Goal: Task Accomplishment & Management: Complete application form

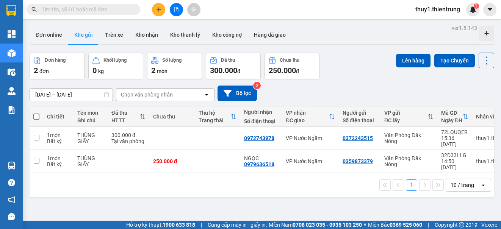
click at [155, 6] on button at bounding box center [158, 9] width 13 height 13
click at [176, 27] on div "Tạo đơn hàng" at bounding box center [188, 28] width 33 height 8
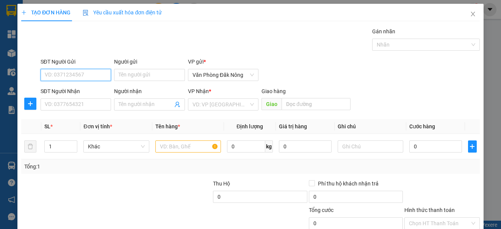
click at [66, 76] on input "SĐT Người Gửi" at bounding box center [76, 75] width 70 height 12
type input "0963474916"
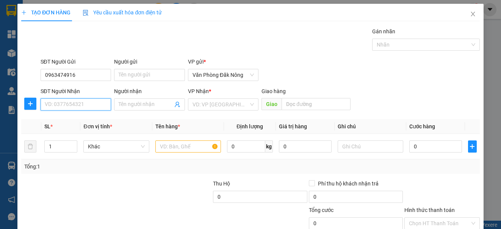
click at [75, 100] on input "SĐT Người Nhận" at bounding box center [76, 104] width 70 height 12
type input "0338516056"
click at [67, 118] on div "0338516056" at bounding box center [75, 120] width 61 height 8
type input "cầu cừ thanh hóa"
type input "0338516056"
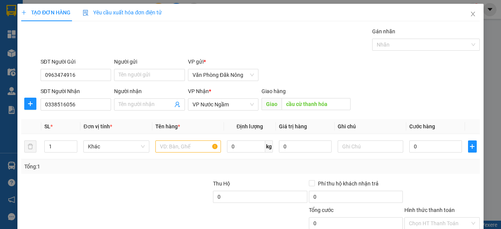
click at [158, 182] on div at bounding box center [164, 193] width 96 height 27
click at [181, 150] on input "text" at bounding box center [188, 147] width 66 height 12
type input "250.000"
click at [379, 97] on div "SĐT Người Nhận 0338516056 Người nhận Tên người nhận VP Nhận * VP Nước Ngầm Gi…" at bounding box center [260, 100] width 442 height 27
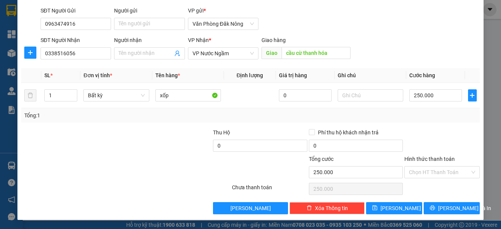
click at [429, 142] on div at bounding box center [441, 141] width 77 height 27
click at [438, 176] on input "Hình thức thanh toán" at bounding box center [439, 172] width 61 height 11
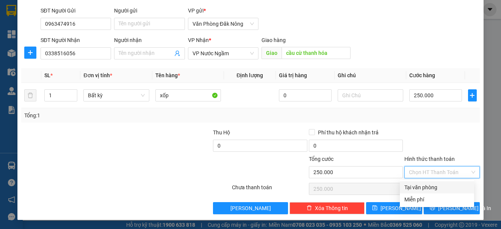
click at [431, 189] on div "Tại văn phòng" at bounding box center [436, 187] width 65 height 8
type input "0"
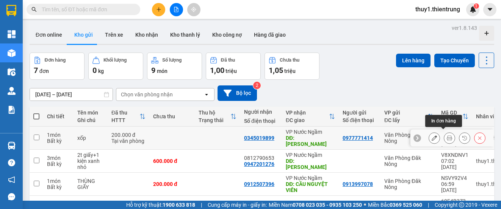
click at [447, 136] on icon at bounding box center [449, 138] width 5 height 5
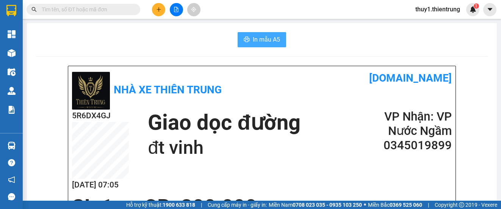
click at [263, 40] on span "In mẫu A5" at bounding box center [266, 39] width 27 height 9
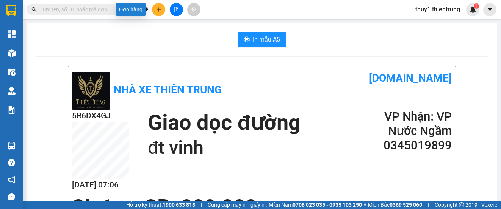
click at [158, 9] on icon "plus" at bounding box center [158, 9] width 5 height 5
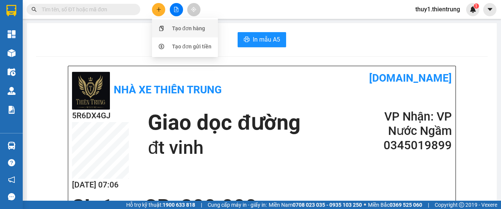
click at [174, 24] on div "Tạo đơn hàng" at bounding box center [184, 28] width 57 height 14
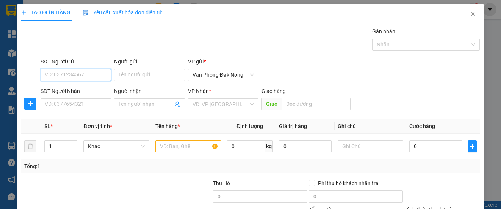
click at [92, 72] on input "SĐT Người Gửi" at bounding box center [76, 75] width 70 height 12
type input "0978904273"
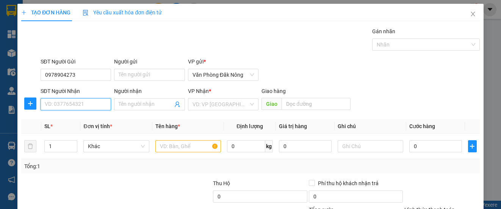
click at [73, 105] on input "SĐT Người Nhận" at bounding box center [76, 104] width 70 height 12
type input "0373640194"
click at [211, 92] on div "VP Nhận *" at bounding box center [223, 91] width 70 height 8
click at [212, 106] on input "search" at bounding box center [220, 104] width 56 height 11
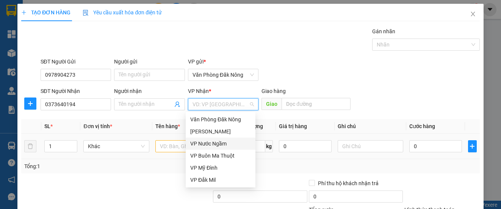
drag, startPoint x: 210, startPoint y: 147, endPoint x: 191, endPoint y: 145, distance: 19.0
click at [208, 147] on div "VP Nước Ngầm" at bounding box center [220, 144] width 61 height 8
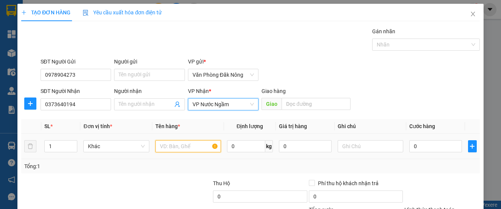
click at [181, 146] on input "text" at bounding box center [188, 147] width 66 height 12
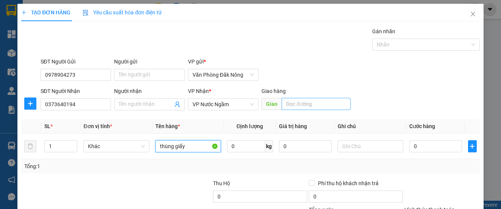
type input "thùng giấy"
click at [302, 108] on input "text" at bounding box center [315, 104] width 69 height 12
type input "cầu phủ 2"
click at [453, 81] on div "SĐT Người Gửi 0978904273 Người gửi Tên người gửi VP gửi * Văn Phòng Đăk Nông" at bounding box center [260, 71] width 442 height 27
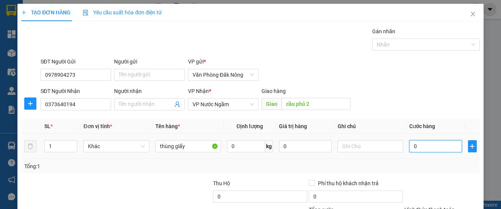
click at [421, 141] on input "0" at bounding box center [435, 147] width 53 height 12
click at [56, 143] on input "1" at bounding box center [61, 146] width 32 height 11
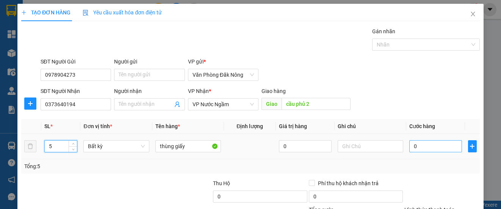
type input "5"
click at [427, 149] on input "0" at bounding box center [435, 147] width 53 height 12
type input "1"
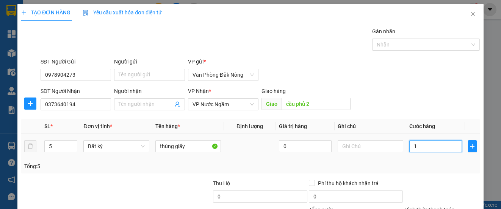
type input "10"
type input "100"
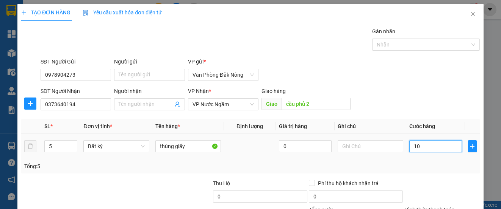
type input "100"
type input "1.000"
type input "10.000"
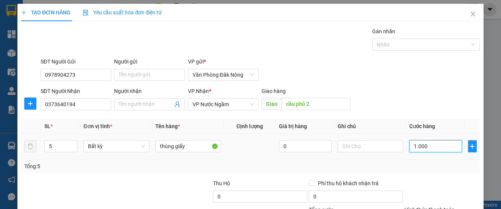
type input "10.000"
type input "100.000"
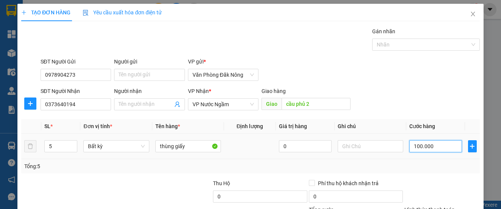
type input "1.000.000"
click at [373, 167] on div "Tổng: 5" at bounding box center [250, 167] width 452 height 8
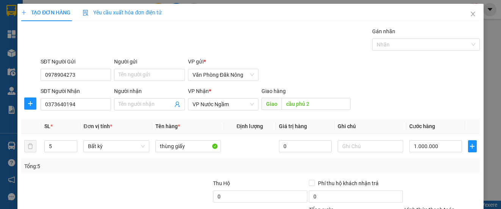
scroll to position [71, 0]
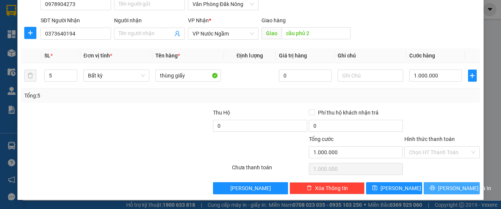
click at [438, 194] on button "[PERSON_NAME] và In" at bounding box center [452, 189] width 56 height 12
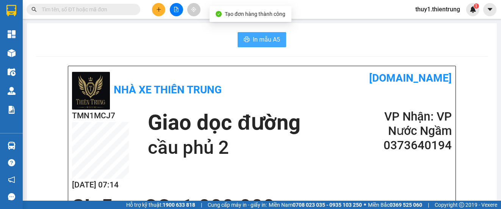
click at [264, 41] on span "In mẫu A5" at bounding box center [266, 39] width 27 height 9
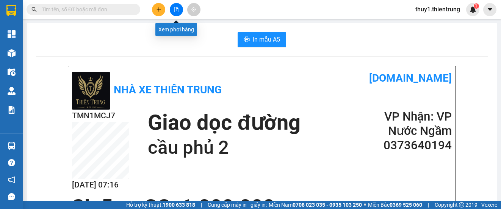
click at [172, 9] on button at bounding box center [176, 9] width 13 height 13
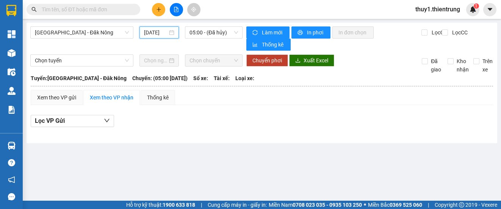
click at [160, 33] on input "13/09/2025" at bounding box center [155, 32] width 23 height 8
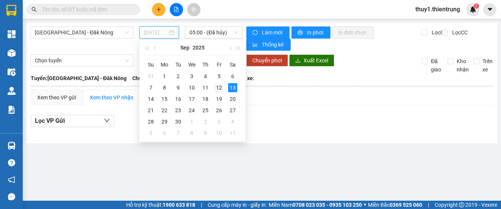
click at [216, 88] on div "12" at bounding box center [218, 87] width 9 height 9
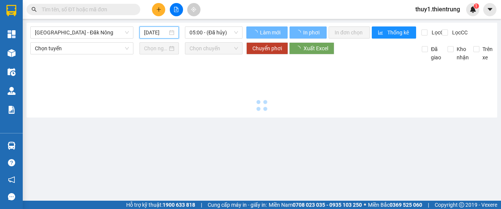
type input "12/09/2025"
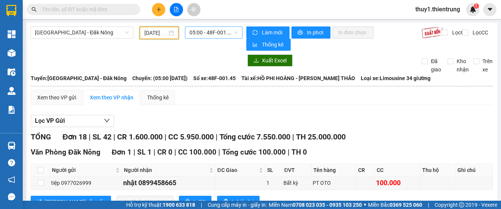
click at [221, 37] on span "05:00 - 48F-001.45" at bounding box center [213, 32] width 48 height 11
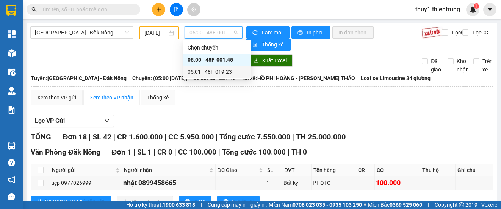
click at [221, 70] on div "05:01 - 48h-019.23" at bounding box center [217, 72] width 59 height 8
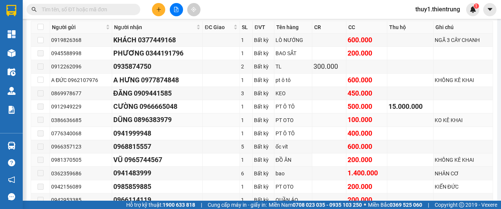
scroll to position [265, 0]
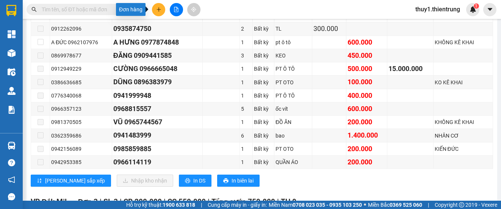
click at [158, 10] on icon "plus" at bounding box center [158, 9] width 5 height 5
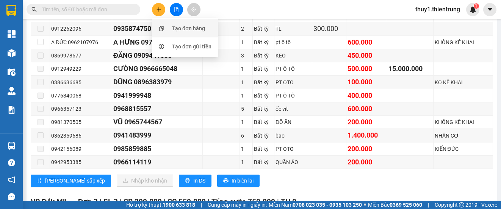
click at [173, 31] on div "Tạo đơn hàng" at bounding box center [188, 28] width 33 height 8
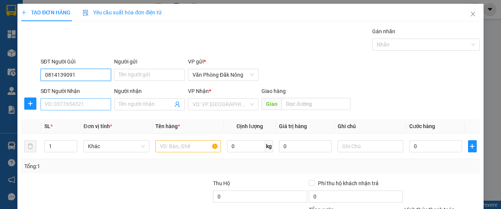
type input "0814139091"
click at [70, 106] on input "SĐT Người Nhận" at bounding box center [76, 104] width 70 height 12
type input "0"
type input "0975788585"
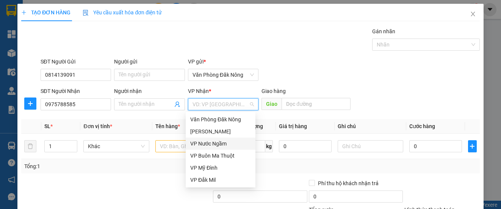
click at [219, 141] on div "VP Nước Ngầm" at bounding box center [220, 144] width 61 height 8
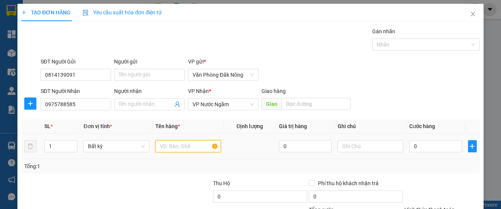
click at [191, 150] on input "text" at bounding box center [188, 147] width 66 height 12
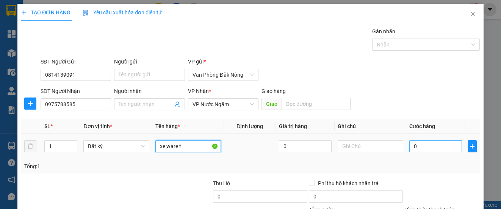
type input "xe ware t"
click at [426, 142] on input "0" at bounding box center [435, 147] width 53 height 12
type input "1"
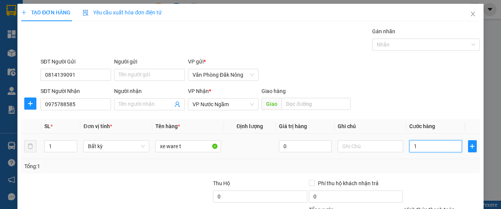
type input "12"
type input "120"
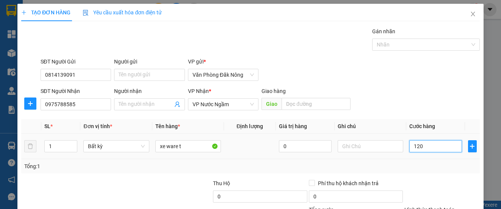
type input "120"
type input "1.200"
type input "12.000"
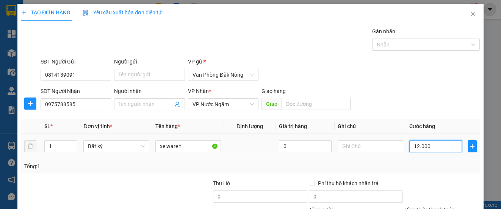
type input "12.000"
type input "120.000"
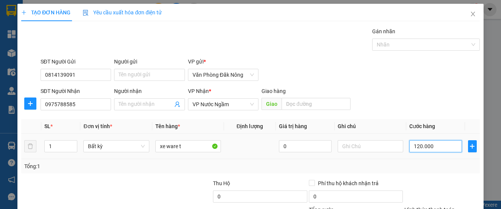
type input "1.200.000"
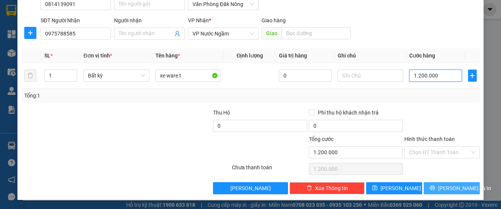
type input "1.200.000"
click at [434, 192] on button "[PERSON_NAME] và In" at bounding box center [452, 189] width 56 height 12
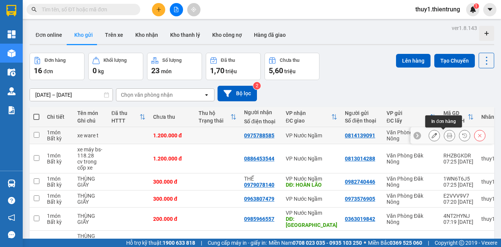
click at [447, 137] on icon at bounding box center [449, 135] width 5 height 5
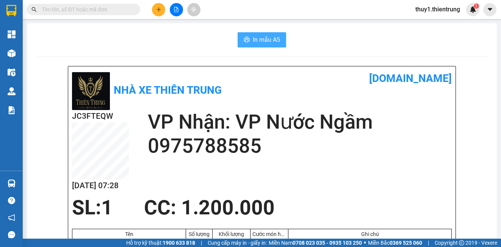
click at [277, 38] on button "In mẫu A5" at bounding box center [262, 39] width 48 height 15
click at [181, 42] on div "In mẫu A5" at bounding box center [262, 39] width 452 height 15
click at [287, 83] on h1 "vexere.com" at bounding box center [357, 78] width 190 height 17
drag, startPoint x: 298, startPoint y: 182, endPoint x: 275, endPoint y: 109, distance: 76.6
click at [298, 181] on div "JC3FTEQW 13/09 07:28 VP Nhận: VP Nước Ngầm 0975788585" at bounding box center [262, 153] width 380 height 86
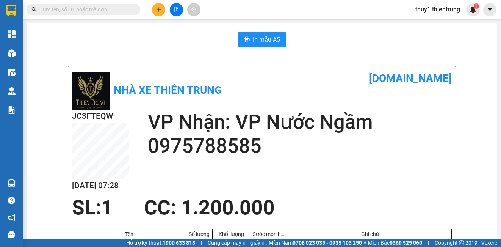
click at [255, 168] on div "JC3FTEQW 13/09 07:28 VP Nhận: VP Nước Ngầm 0975788585" at bounding box center [262, 153] width 380 height 86
drag, startPoint x: 255, startPoint y: 167, endPoint x: 63, endPoint y: 84, distance: 209.0
click at [254, 167] on div "JC3FTEQW 13/09 07:28 VP Nhận: VP Nước Ngầm 0975788585" at bounding box center [262, 153] width 380 height 86
click at [67, 44] on div "In mẫu A5" at bounding box center [262, 39] width 452 height 15
click at [301, 195] on div "JC3FTEQW 13/09 07:28 VP Nhận: VP Nước Ngầm 0975788585" at bounding box center [262, 153] width 380 height 86
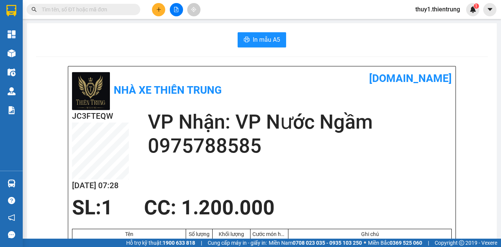
drag, startPoint x: 206, startPoint y: 187, endPoint x: 29, endPoint y: 59, distance: 218.4
click at [205, 184] on div "JC3FTEQW 13/09 07:28 VP Nhận: VP Nước Ngầm 0975788585" at bounding box center [262, 153] width 380 height 86
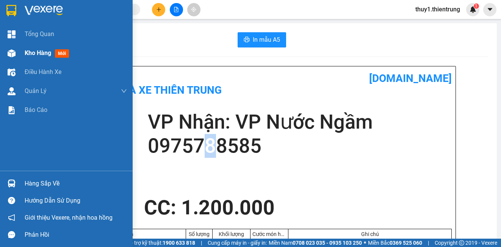
click at [13, 54] on img at bounding box center [12, 53] width 8 height 8
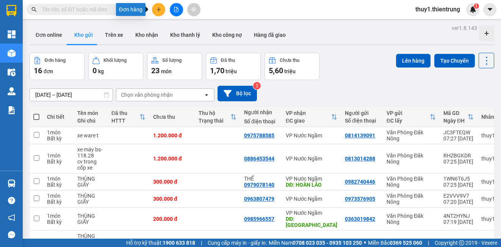
click at [159, 8] on icon "plus" at bounding box center [158, 9] width 5 height 5
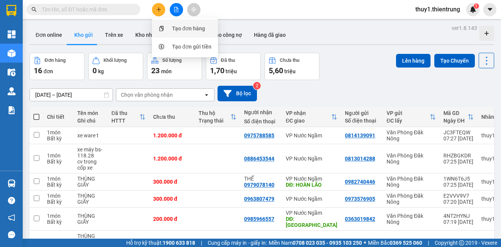
click at [177, 26] on div "Tạo đơn hàng" at bounding box center [188, 28] width 33 height 8
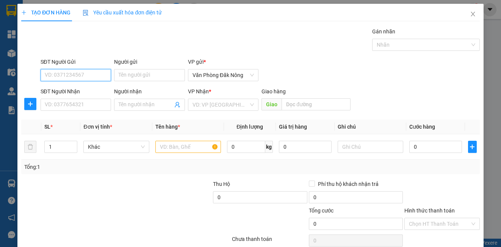
click at [89, 78] on input "SĐT Người Gửi" at bounding box center [76, 75] width 70 height 12
type input "0336540346"
click at [74, 91] on div "0336540346 - XUYẾN" at bounding box center [75, 90] width 61 height 8
type input "XUYẾN"
type input "0869298310"
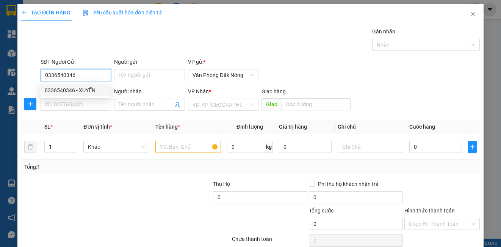
type input "ĐẠO"
type input "100.000"
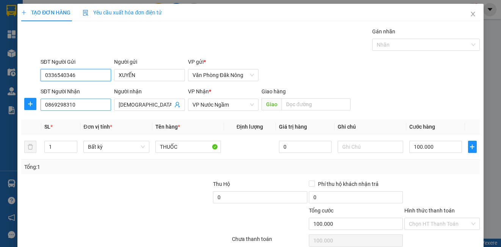
type input "0336540346"
click at [81, 103] on input "0869298310" at bounding box center [76, 104] width 70 height 12
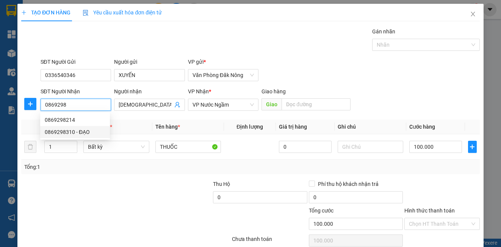
click at [82, 132] on div "0869298310 - ĐẠO" at bounding box center [75, 132] width 61 height 8
type input "0869298310"
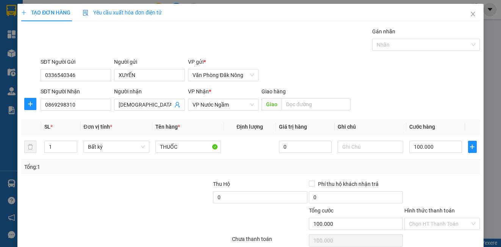
click at [89, 192] on div at bounding box center [68, 193] width 96 height 27
click at [177, 148] on input "THUỐC" at bounding box center [188, 147] width 66 height 12
type input "bao sr"
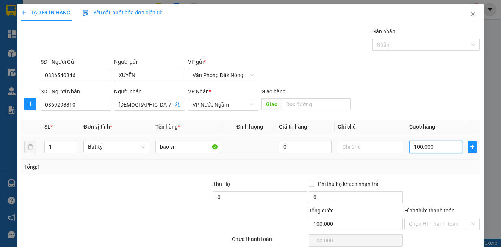
click at [433, 148] on input "100.000" at bounding box center [435, 147] width 53 height 12
click at [434, 172] on div "Tổng: 1" at bounding box center [250, 166] width 458 height 14
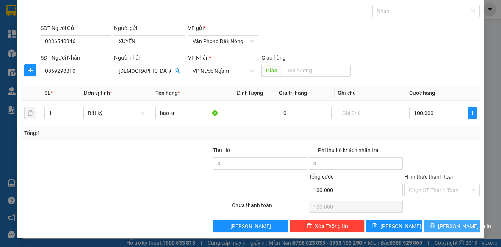
click at [438, 225] on button "[PERSON_NAME] và In" at bounding box center [452, 226] width 56 height 12
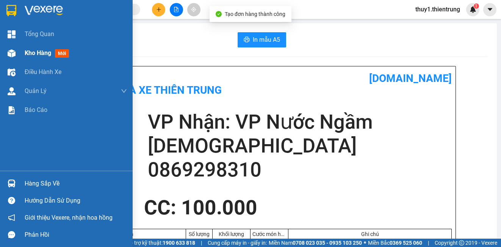
click at [14, 50] on img at bounding box center [12, 53] width 8 height 8
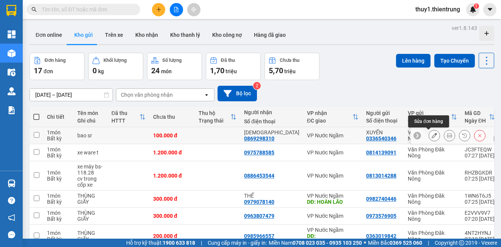
drag, startPoint x: 428, startPoint y: 132, endPoint x: 426, endPoint y: 137, distance: 5.4
click at [429, 134] on button at bounding box center [434, 135] width 11 height 13
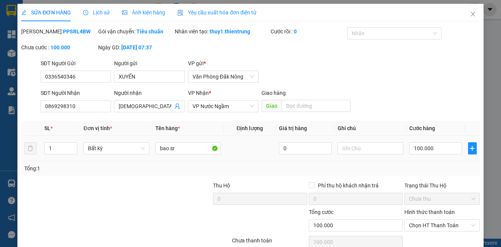
type input "0336540346"
type input "XUYẾN"
type input "0869298310"
type input "ĐẠO"
type input "100.000"
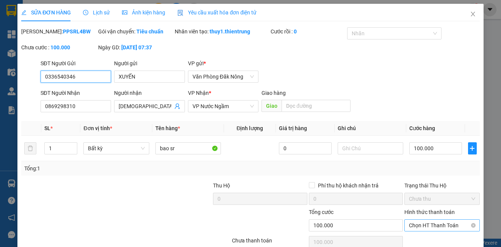
click at [440, 231] on span "Chọn HT Thanh Toán" at bounding box center [442, 224] width 66 height 11
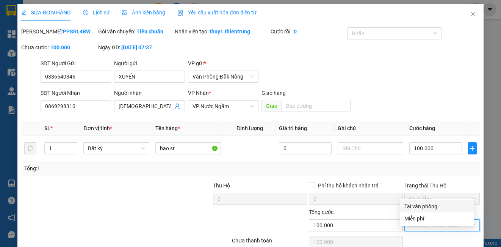
click at [433, 203] on div "Tại văn phòng" at bounding box center [436, 206] width 65 height 8
type input "0"
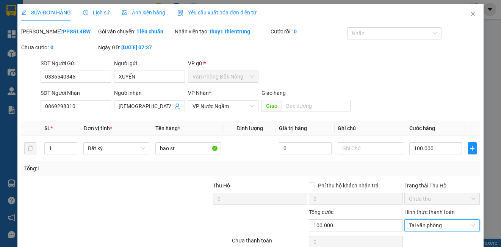
scroll to position [44, 0]
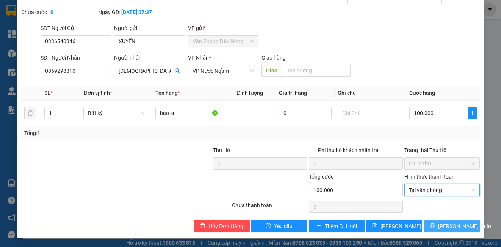
click at [441, 223] on span "[PERSON_NAME] và In" at bounding box center [464, 226] width 53 height 8
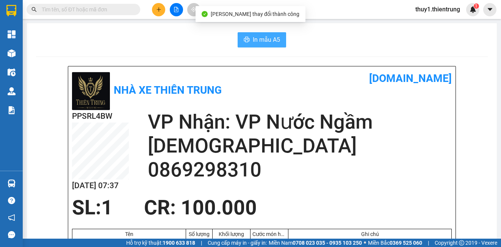
drag, startPoint x: 255, startPoint y: 37, endPoint x: 349, endPoint y: 100, distance: 113.0
click at [255, 37] on span "In mẫu A5" at bounding box center [266, 39] width 27 height 9
click at [272, 45] on button "In mẫu A5" at bounding box center [262, 39] width 48 height 15
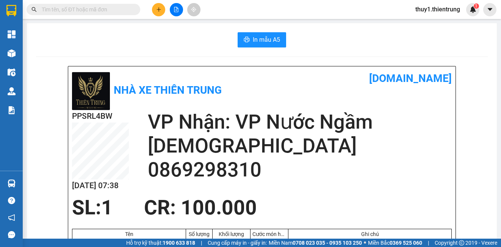
click at [342, 101] on div "Nhà xe Thiên Trung vexere.com" at bounding box center [262, 90] width 380 height 40
click at [59, 44] on div "In mẫu A5" at bounding box center [262, 39] width 452 height 15
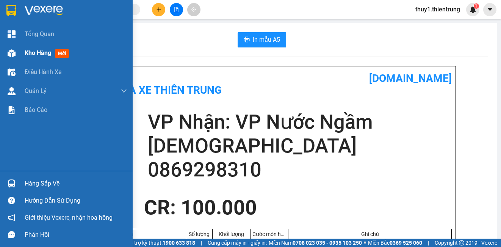
click at [12, 52] on img at bounding box center [12, 53] width 8 height 8
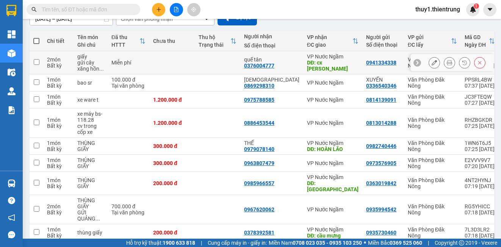
scroll to position [130, 0]
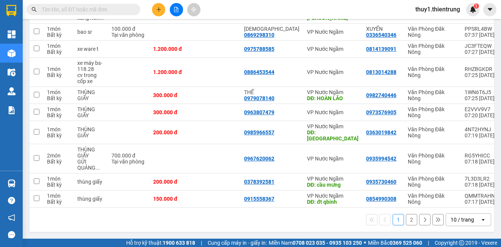
click at [469, 221] on div "10 / trang" at bounding box center [463, 219] width 34 height 12
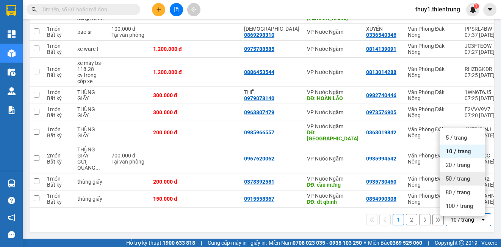
click at [460, 175] on span "50 / trang" at bounding box center [457, 179] width 24 height 8
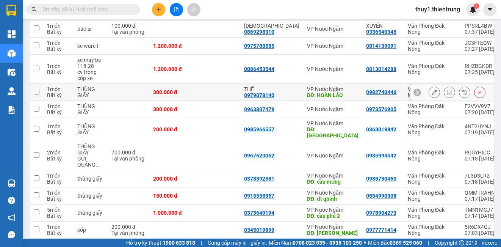
scroll to position [0, 0]
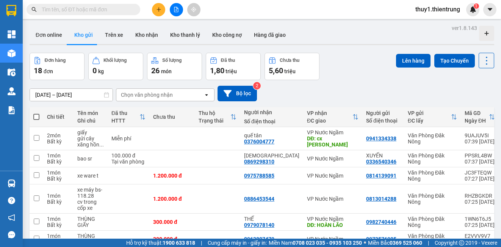
click at [271, 92] on div "11/09/2025 – 13/09/2025 Press the down arrow key to interact with the calendar …" at bounding box center [262, 94] width 464 height 16
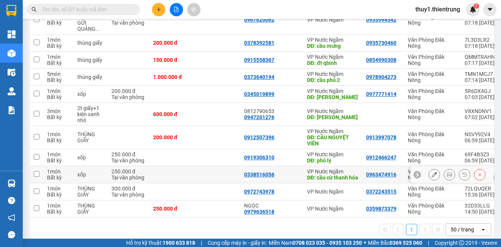
scroll to position [284, 0]
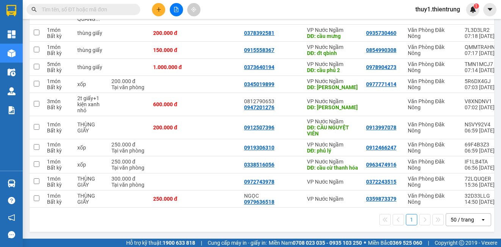
click at [201, 221] on div "1 50 / trang open" at bounding box center [262, 219] width 458 height 13
click at [159, 7] on icon "plus" at bounding box center [158, 9] width 5 height 5
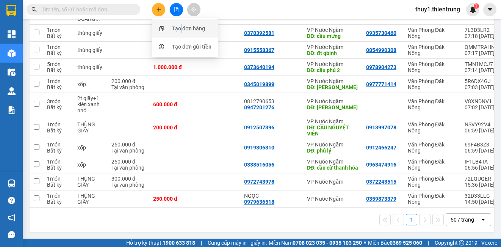
click at [182, 27] on div "Tạo đơn hàng" at bounding box center [188, 28] width 33 height 8
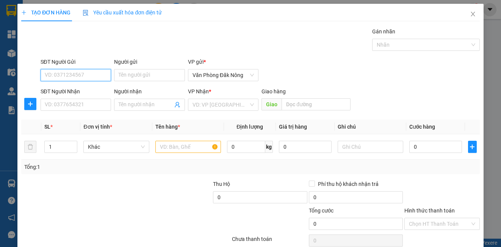
click at [88, 75] on input "SĐT Người Gửi" at bounding box center [76, 75] width 70 height 12
type input "0982433313"
click at [68, 89] on div "0982433313" at bounding box center [75, 90] width 61 height 8
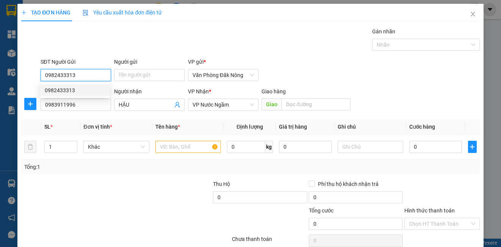
type input "0983911996"
type input "HẬU"
type input "0982433313"
type input "200.000"
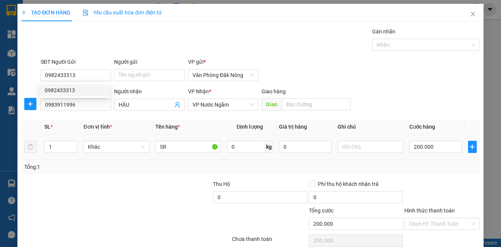
click at [107, 168] on div "Tổng: 1" at bounding box center [109, 167] width 170 height 8
click at [99, 103] on input "0983911996" at bounding box center [76, 104] width 70 height 12
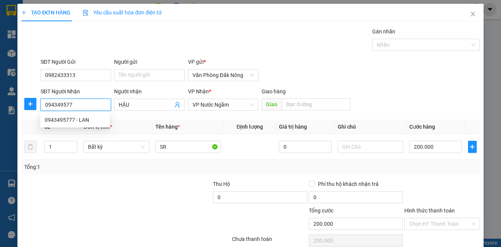
type input "0943495777"
click at [85, 119] on div "0943495777 - LAN" at bounding box center [75, 120] width 61 height 8
type input "LAN"
type input "ĐÔNG HÀ"
type input "150.000"
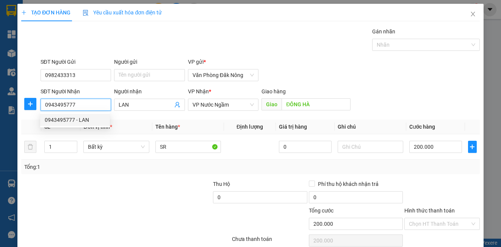
type input "150.000"
type input "0943495777"
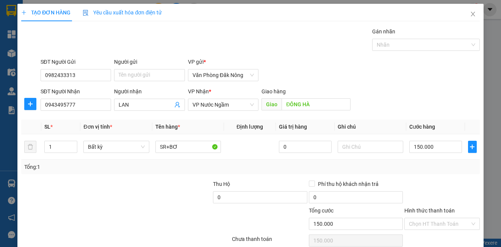
click at [99, 166] on div "Tổng: 1" at bounding box center [109, 167] width 170 height 8
click at [105, 197] on div at bounding box center [68, 193] width 96 height 27
click at [120, 185] on div at bounding box center [164, 193] width 96 height 27
drag, startPoint x: 177, startPoint y: 146, endPoint x: 145, endPoint y: 152, distance: 32.1
click at [145, 152] on tr "1 Bất kỳ SR+BƠ 0 150.000" at bounding box center [250, 146] width 458 height 25
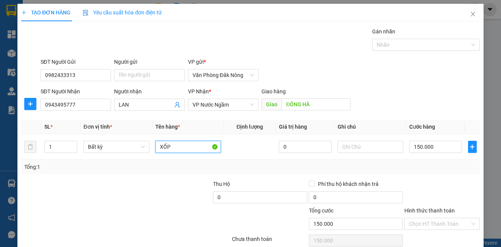
type input "XỐP"
click at [451, 186] on div at bounding box center [441, 193] width 77 height 27
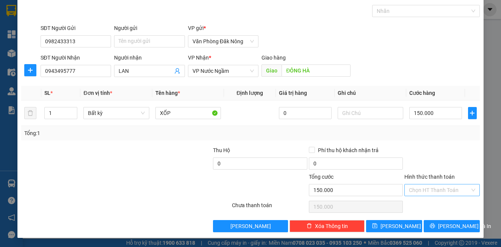
click at [447, 189] on input "Hình thức thanh toán" at bounding box center [439, 189] width 61 height 11
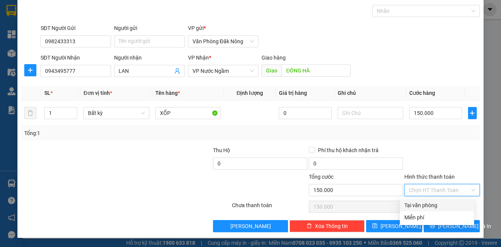
click at [438, 205] on div "Tại văn phòng" at bounding box center [436, 205] width 65 height 8
type input "0"
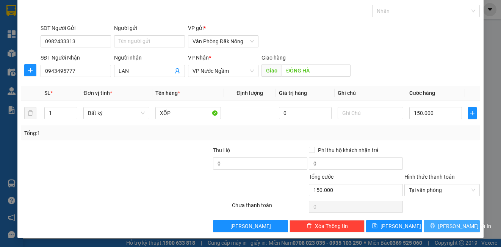
click at [444, 225] on span "[PERSON_NAME] và In" at bounding box center [464, 226] width 53 height 8
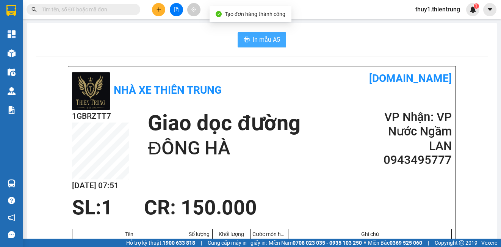
drag, startPoint x: 262, startPoint y: 43, endPoint x: 325, endPoint y: 72, distance: 70.2
click at [262, 42] on span "In mẫu A5" at bounding box center [266, 39] width 27 height 9
drag, startPoint x: 334, startPoint y: 96, endPoint x: 227, endPoint y: 55, distance: 114.5
click at [332, 95] on div "Nhà xe Thiên Trung vexere.com" at bounding box center [262, 90] width 380 height 40
drag, startPoint x: 190, startPoint y: 40, endPoint x: 274, endPoint y: 16, distance: 87.4
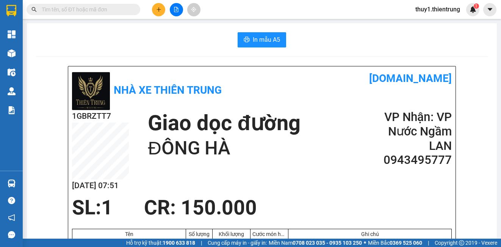
click at [191, 38] on div "In mẫu A5" at bounding box center [262, 39] width 452 height 15
drag, startPoint x: 175, startPoint y: 53, endPoint x: 175, endPoint y: 44, distance: 8.3
click at [156, 6] on button at bounding box center [158, 9] width 13 height 13
click at [180, 31] on div "Tạo đơn hàng" at bounding box center [188, 28] width 33 height 8
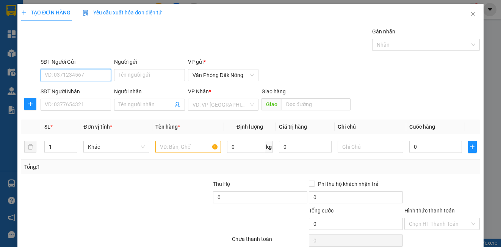
click at [88, 77] on input "SĐT Người Gửi" at bounding box center [76, 75] width 70 height 12
click at [98, 73] on input "SĐT Người Gửi" at bounding box center [76, 75] width 70 height 12
type input "0849593234"
click at [55, 90] on div "0849593234" at bounding box center [75, 90] width 61 height 8
type input "0375303759"
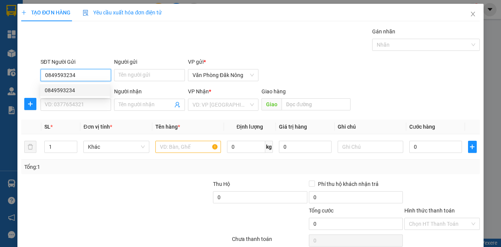
type input "MẢY"
type input "RÒN"
type input "0849593234"
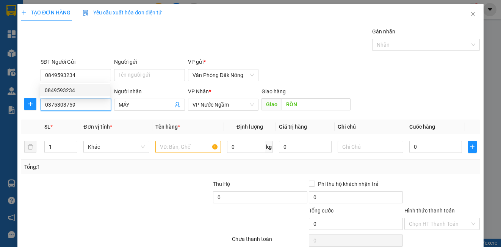
type input "150.000"
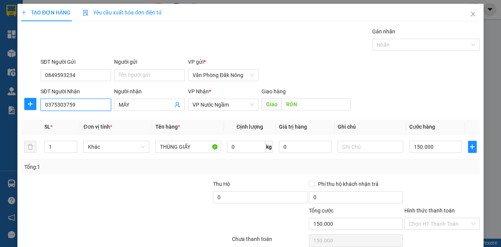
click at [78, 104] on input "0375303759" at bounding box center [76, 104] width 70 height 12
click at [139, 195] on div at bounding box center [164, 193] width 96 height 27
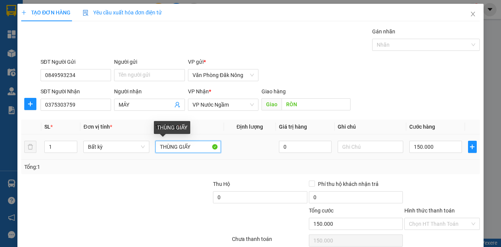
drag, startPoint x: 200, startPoint y: 143, endPoint x: 153, endPoint y: 150, distance: 47.9
click at [153, 150] on td "THÙNG GIẤY" at bounding box center [188, 146] width 72 height 25
type input "XỐP"
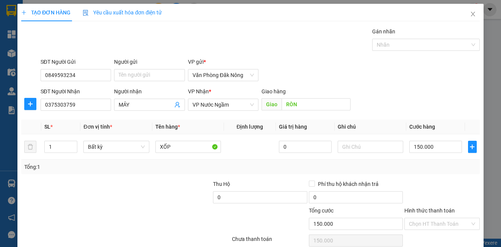
click at [443, 174] on div "Transit Pickup Surcharge Ids Transit Deliver Surcharge Ids Transit Deliver Surc…" at bounding box center [250, 146] width 458 height 238
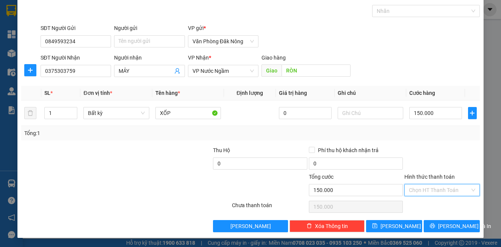
click at [442, 186] on input "Hình thức thanh toán" at bounding box center [439, 189] width 61 height 11
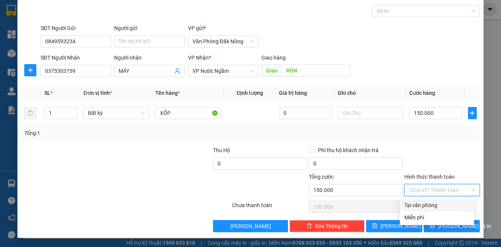
drag, startPoint x: 441, startPoint y: 206, endPoint x: 448, endPoint y: 233, distance: 28.5
click at [441, 206] on div "Tại văn phòng" at bounding box center [436, 205] width 65 height 8
type input "0"
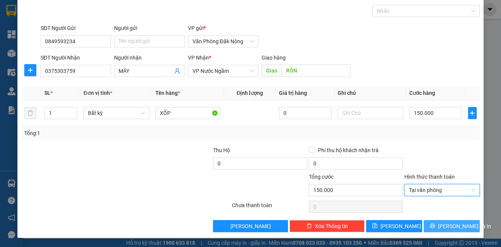
click at [447, 226] on span "[PERSON_NAME] và In" at bounding box center [464, 226] width 53 height 8
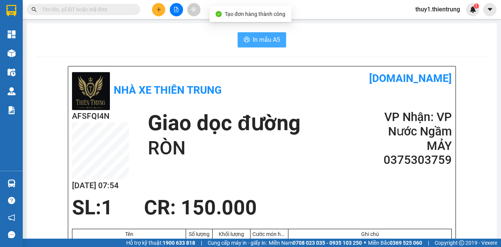
click at [270, 40] on span "In mẫu A5" at bounding box center [266, 39] width 27 height 9
click at [412, 185] on div "AFSFQI4N 13/09 07:54 Giao dọc đường RÒN VP Nhận: VP Nước Ngầm MẢY 0375303759" at bounding box center [262, 153] width 380 height 86
click at [109, 41] on div "In mẫu A5" at bounding box center [262, 39] width 452 height 15
click at [245, 39] on icon "printer" at bounding box center [247, 39] width 6 height 6
drag, startPoint x: 269, startPoint y: 99, endPoint x: 9, endPoint y: 34, distance: 267.9
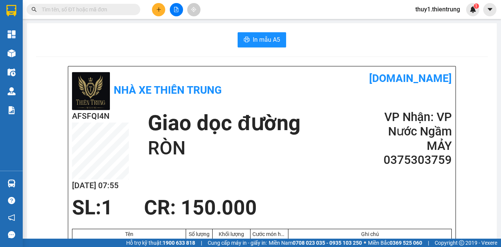
click at [253, 89] on div "Nhà xe Thiên Trung vexere.com" at bounding box center [262, 90] width 380 height 40
click at [244, 104] on div "Nhà xe Thiên Trung" at bounding box center [167, 90] width 190 height 40
click at [110, 44] on div "In mẫu A5" at bounding box center [262, 39] width 452 height 15
click at [106, 11] on input "text" at bounding box center [86, 9] width 89 height 8
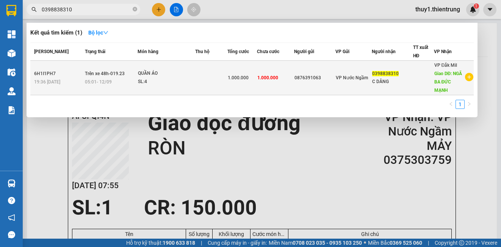
type input "0398838310"
click at [158, 78] on div "SL: 4" at bounding box center [166, 82] width 57 height 8
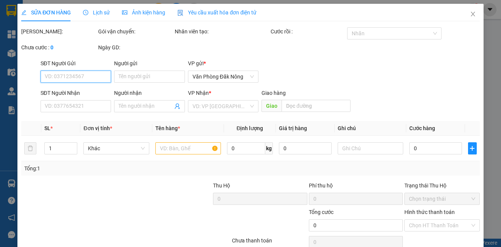
type input "0876391063"
type input "0398838310"
type input "C DÂNG"
type input "NGÃ BA ĐỨC MẠNH"
type input "1.000.000"
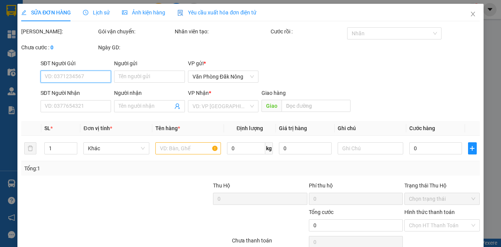
type input "1.000.000"
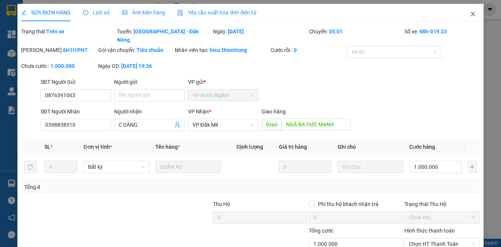
click at [470, 14] on icon "close" at bounding box center [473, 14] width 6 height 6
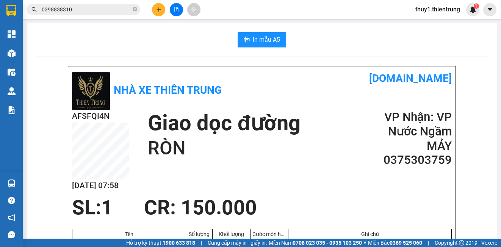
drag, startPoint x: 136, startPoint y: 47, endPoint x: 117, endPoint y: 44, distance: 19.9
click at [136, 47] on div "In mẫu A5" at bounding box center [262, 39] width 452 height 15
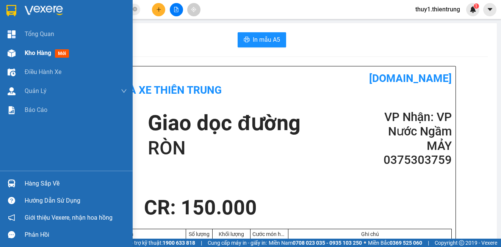
click at [15, 56] on img at bounding box center [12, 53] width 8 height 8
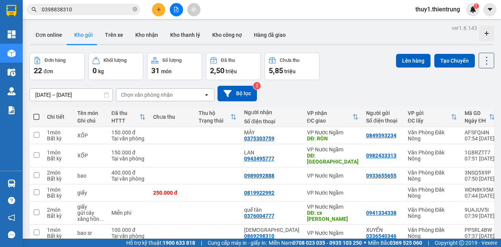
click at [299, 88] on div "11/09/2025 – 13/09/2025 Press the down arrow key to interact with the calendar …" at bounding box center [262, 94] width 464 height 16
click at [309, 92] on div "11/09/2025 – 13/09/2025 Press the down arrow key to interact with the calendar …" at bounding box center [262, 94] width 464 height 16
click at [294, 93] on div "11/09/2025 – 13/09/2025 Press the down arrow key to interact with the calendar …" at bounding box center [262, 94] width 464 height 16
click at [283, 99] on div "11/09/2025 – 13/09/2025 Press the down arrow key to interact with the calendar …" at bounding box center [262, 94] width 464 height 16
drag, startPoint x: 224, startPoint y: 8, endPoint x: 218, endPoint y: 31, distance: 23.8
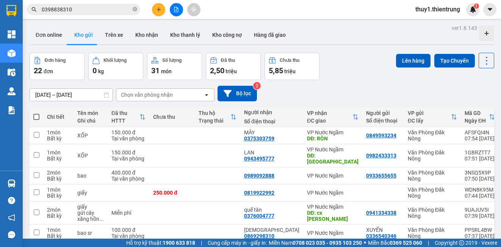
click at [224, 8] on div "Kết quả tìm kiếm ( 1 ) Bộ lọc Mã ĐH Trạng thái Món hàng Thu hộ Tổng cước Chưa c…" at bounding box center [250, 9] width 501 height 19
click at [156, 8] on icon "plus" at bounding box center [158, 9] width 5 height 5
click at [195, 27] on div "Tạo đơn hàng" at bounding box center [188, 28] width 33 height 8
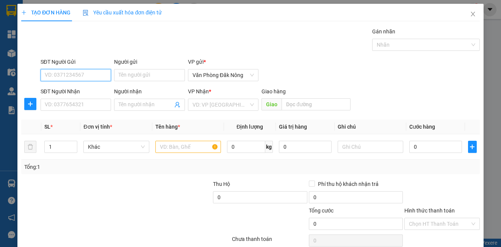
drag, startPoint x: 88, startPoint y: 75, endPoint x: 92, endPoint y: 74, distance: 4.2
click at [88, 74] on input "SĐT Người Gửi" at bounding box center [76, 75] width 70 height 12
type input "0968808676"
click at [48, 86] on div "0968808676" at bounding box center [75, 90] width 61 height 8
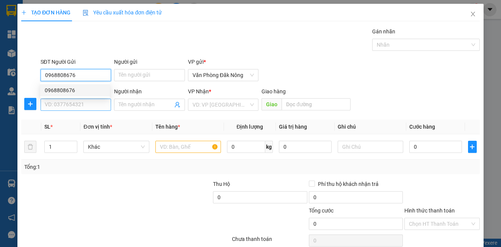
type input "0333783500"
type input "CẦU MAI LĨNH"
type input "0968808676"
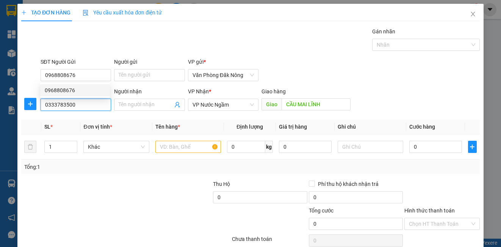
click at [95, 107] on input "0333783500" at bounding box center [76, 104] width 70 height 12
type input "250.000"
click at [95, 107] on input "0333783500" at bounding box center [76, 104] width 70 height 12
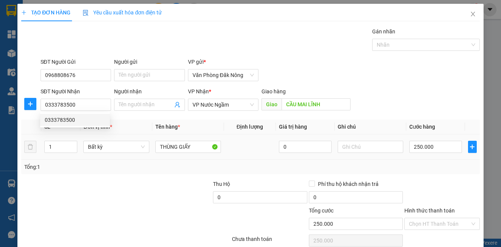
click at [101, 189] on div at bounding box center [68, 193] width 96 height 27
click at [433, 147] on input "250.000" at bounding box center [435, 147] width 53 height 12
type input "2"
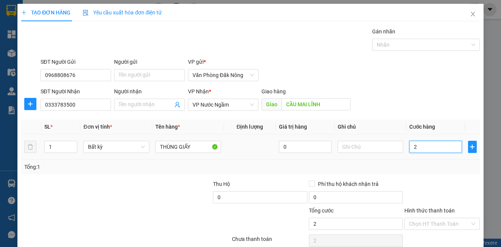
type input "20"
type input "200"
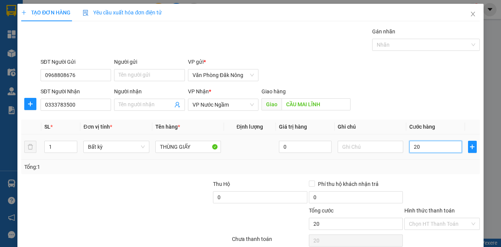
type input "200"
type input "2.000"
type input "20.000"
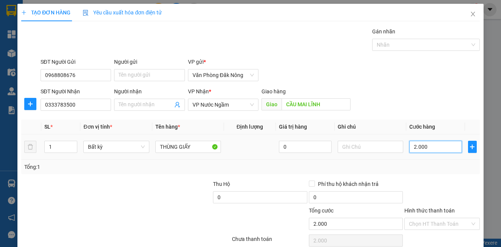
type input "20.000"
type input "200.000"
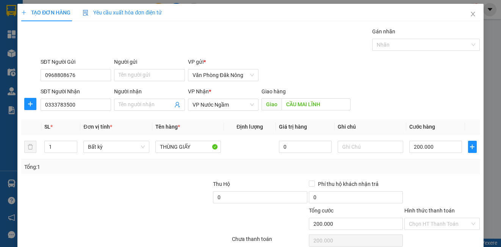
click at [239, 175] on div "Transit Pickup Surcharge Ids Transit Deliver Surcharge Ids Transit Deliver Surc…" at bounding box center [250, 146] width 458 height 238
click at [451, 169] on div "Tổng: 1" at bounding box center [250, 167] width 452 height 8
drag, startPoint x: 460, startPoint y: 223, endPoint x: 456, endPoint y: 223, distance: 3.8
click at [459, 223] on input "Hình thức thanh toán" at bounding box center [439, 223] width 61 height 11
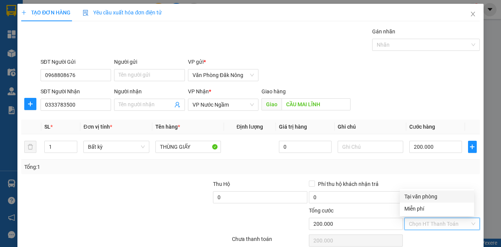
click at [427, 197] on div "Tại văn phòng" at bounding box center [436, 196] width 65 height 8
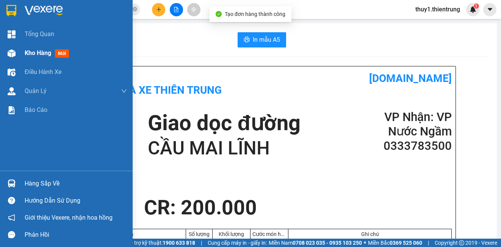
click at [10, 51] on img at bounding box center [12, 53] width 8 height 8
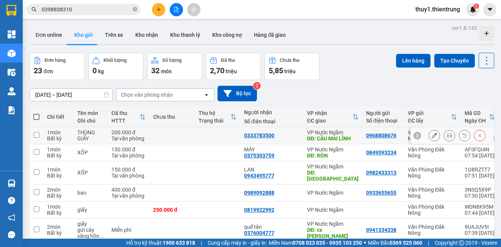
click at [431, 135] on icon at bounding box center [433, 135] width 5 height 5
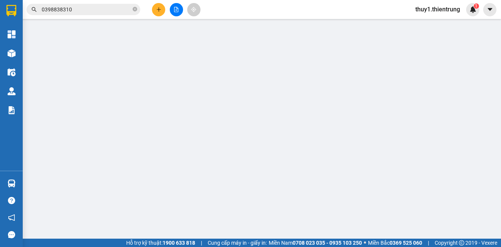
type input "0968808676"
type input "0333783500"
type input "CẦU MAI LĨNH"
type input "200.000"
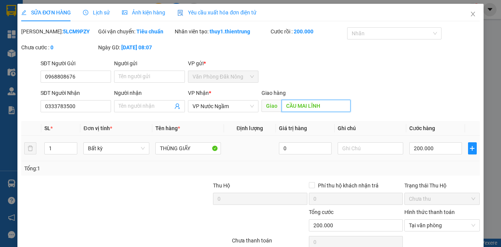
click at [328, 108] on input "CẦU MAI LĨNH" at bounding box center [315, 106] width 69 height 12
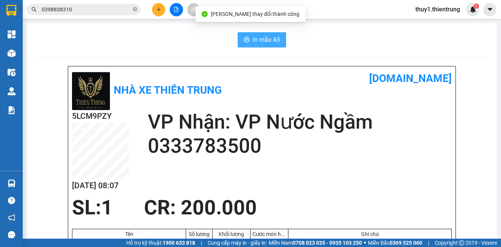
click at [249, 38] on button "In mẫu A5" at bounding box center [262, 39] width 48 height 15
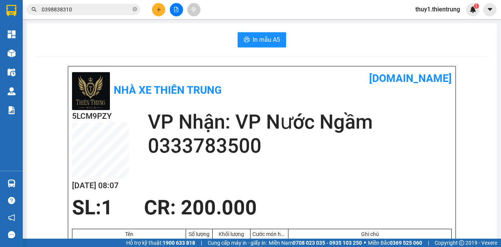
click at [306, 167] on div "5LCM9PZY 13/09 08:07 VP Nhận: VP Nước Ngầm 0333783500" at bounding box center [262, 153] width 380 height 86
click at [300, 166] on div "5LCM9PZY 13/09 08:07 VP Nhận: VP Nước Ngầm 0333783500" at bounding box center [262, 153] width 380 height 86
click at [310, 101] on div "Nhà xe Thiên Trung vexere.com" at bounding box center [262, 90] width 380 height 40
drag, startPoint x: 157, startPoint y: 7, endPoint x: 192, endPoint y: 22, distance: 38.4
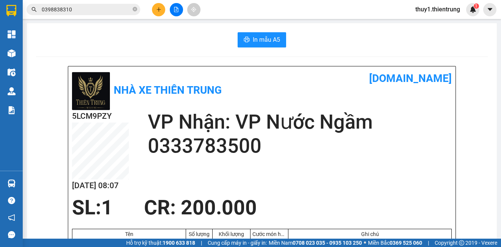
click at [158, 8] on icon "plus" at bounding box center [158, 9] width 5 height 5
click at [193, 23] on div "Tạo đơn hàng" at bounding box center [184, 28] width 57 height 14
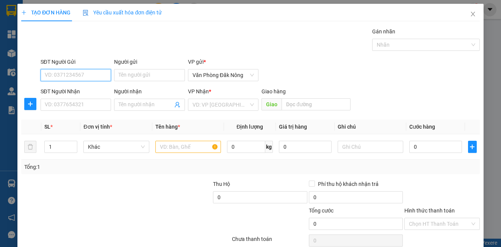
click at [63, 78] on input "SĐT Người Gửi" at bounding box center [76, 75] width 70 height 12
type input "02616544567"
click at [59, 94] on div "02616544567" at bounding box center [75, 90] width 61 height 8
type input "0987166555"
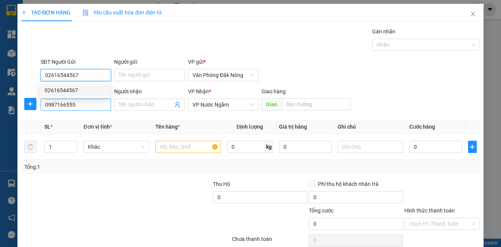
type input "200.000"
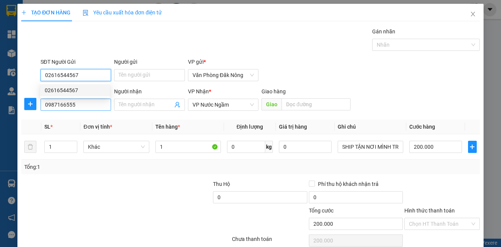
type input "02616544567"
click at [77, 105] on input "0987166555" at bounding box center [76, 104] width 70 height 12
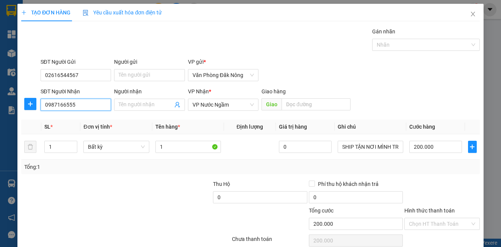
click at [77, 105] on input "0987166555" at bounding box center [76, 104] width 70 height 12
type input "0982803906"
drag, startPoint x: 89, startPoint y: 176, endPoint x: 105, endPoint y: 154, distance: 26.9
click at [91, 175] on div "Transit Pickup Surcharge Ids Transit Deliver Surcharge Ids Transit Deliver Surc…" at bounding box center [250, 146] width 458 height 238
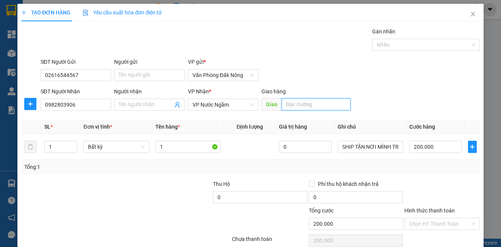
click at [293, 104] on input "text" at bounding box center [315, 104] width 69 height 12
type input "CẨM BÌNH"
click at [163, 198] on div at bounding box center [164, 193] width 96 height 27
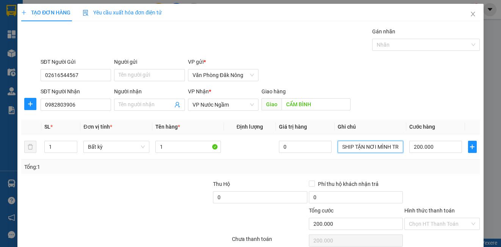
drag, startPoint x: 338, startPoint y: 145, endPoint x: 478, endPoint y: 168, distance: 142.3
click at [478, 168] on div "TẠO ĐƠN HÀNG Yêu cầu xuất hóa đơn điện tử Transit Pickup Surcharge Ids Transit …" at bounding box center [250, 123] width 501 height 247
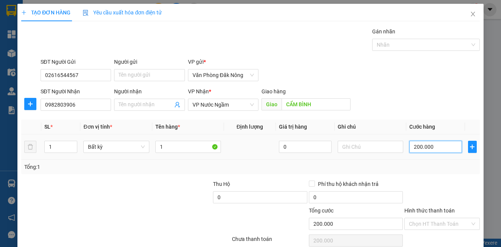
click at [444, 151] on input "200.000" at bounding box center [435, 147] width 53 height 12
type input "1"
type input "10"
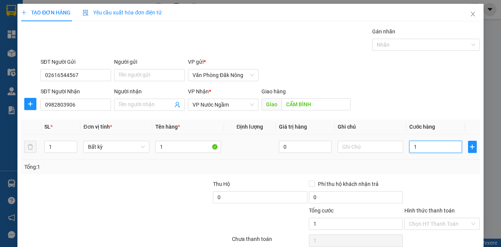
type input "10"
type input "100"
type input "1.000"
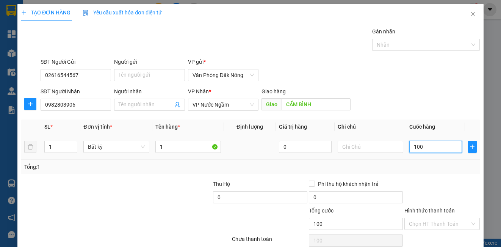
type input "1.000"
type input "10.000"
type input "100.000"
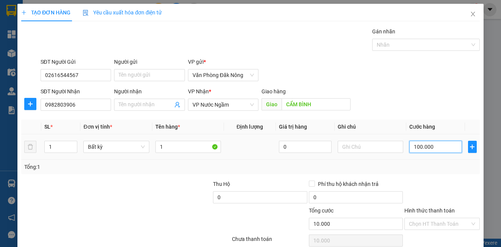
type input "100.000"
click at [436, 173] on div "Tổng: 1" at bounding box center [250, 166] width 458 height 14
click at [446, 190] on div at bounding box center [441, 193] width 77 height 27
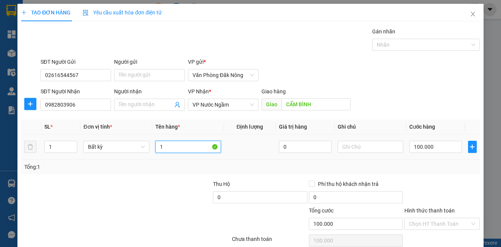
click at [186, 141] on input "1" at bounding box center [188, 147] width 66 height 12
click at [187, 141] on input "text" at bounding box center [188, 147] width 66 height 12
type input "CF"
drag, startPoint x: 428, startPoint y: 227, endPoint x: 424, endPoint y: 225, distance: 4.9
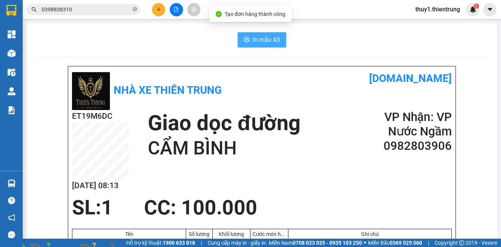
click at [276, 39] on span "In mẫu A5" at bounding box center [266, 39] width 27 height 9
click at [270, 169] on div "ET19M6DC 13/09 08:13 Giao dọc đường CẨM BÌNH VP Nhận: VP Nước Ngầm 0982803906" at bounding box center [262, 153] width 380 height 86
click at [140, 39] on div "In mẫu A5" at bounding box center [262, 39] width 452 height 15
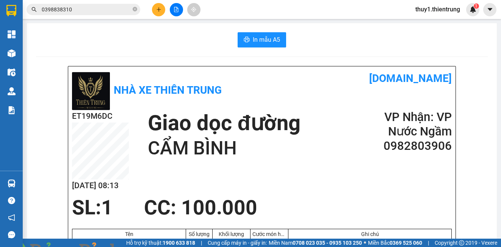
click at [317, 94] on div "Nhà xe Thiên Trung vexere.com" at bounding box center [262, 90] width 380 height 40
click at [302, 180] on div "ET19M6DC 13/09 08:13 Giao dọc đường CẨM BÌNH VP Nhận: VP Nước Ngầm 0982803906" at bounding box center [262, 153] width 380 height 86
drag, startPoint x: 323, startPoint y: 109, endPoint x: 294, endPoint y: 74, distance: 45.4
click at [321, 102] on div "Nhà xe Thiên Trung vexere.com" at bounding box center [262, 90] width 380 height 40
click at [156, 9] on icon "plus" at bounding box center [158, 9] width 5 height 5
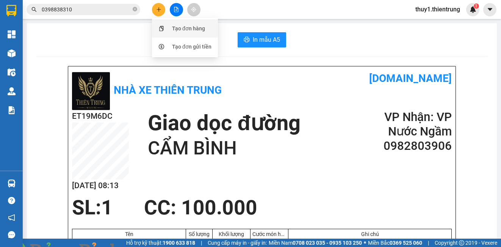
click at [181, 29] on div "Tạo đơn hàng" at bounding box center [188, 28] width 33 height 8
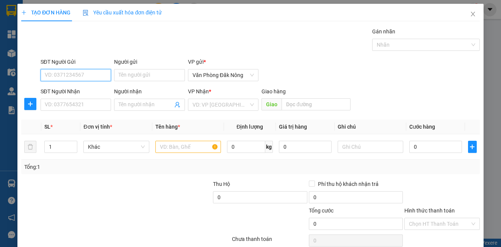
click at [95, 74] on input "SĐT Người Gửi" at bounding box center [76, 75] width 70 height 12
type input "0979639724"
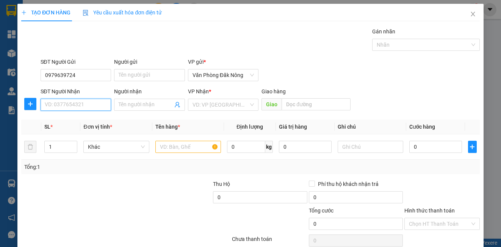
click at [82, 106] on input "SĐT Người Nhận" at bounding box center [76, 104] width 70 height 12
type input "0964159179"
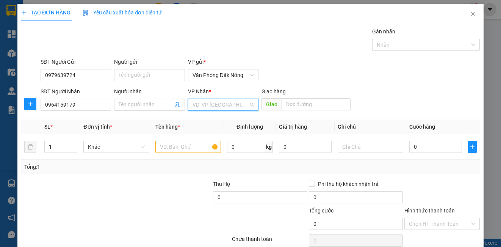
click at [201, 104] on input "search" at bounding box center [220, 104] width 56 height 11
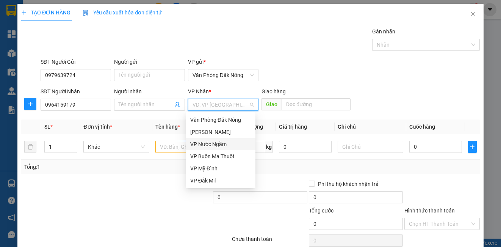
click at [203, 140] on div "VP Nước Ngầm" at bounding box center [220, 144] width 61 height 8
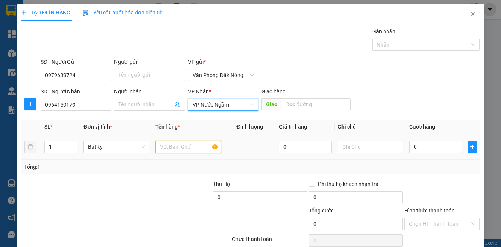
click at [169, 148] on input "text" at bounding box center [188, 147] width 66 height 12
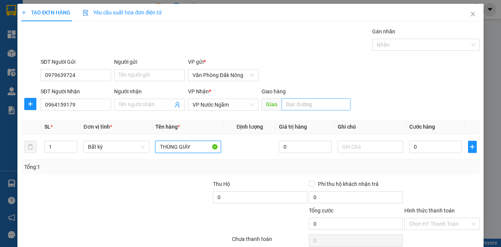
type input "THÙNG GIÁY"
click at [299, 103] on input "text" at bounding box center [315, 104] width 69 height 12
type input "D"
type input "Đ"
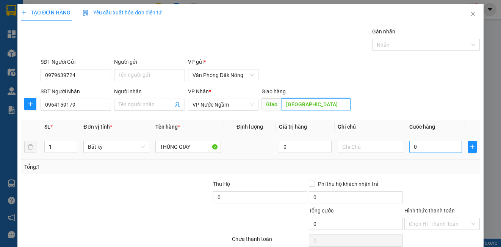
type input "HÀ TRUNG"
click at [411, 144] on input "0" at bounding box center [435, 147] width 53 height 12
type input "2"
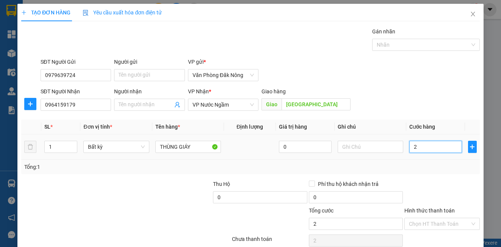
type input "20"
type input "200"
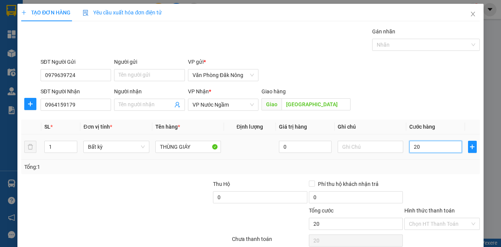
type input "200"
type input "2.000"
click at [426, 173] on div "Tổng: 1" at bounding box center [250, 166] width 458 height 14
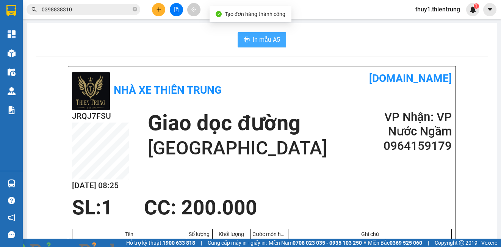
click at [244, 47] on button "In mẫu A5" at bounding box center [262, 39] width 48 height 15
click at [324, 91] on div "Nhà xe Thiên Trung vexere.com" at bounding box center [262, 90] width 380 height 40
click at [302, 170] on div "JRQJ7FSU 13/09 08:25 Giao dọc đường HÀ TRUNG VP Nhận: VP Nước Ngầm 0964159179" at bounding box center [262, 153] width 380 height 86
click at [278, 158] on h1 "HÀ TRUNG" at bounding box center [237, 148] width 179 height 24
click at [281, 97] on div "Nhà xe Thiên Trung vexere.com" at bounding box center [262, 90] width 380 height 40
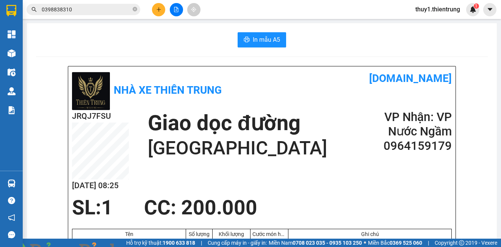
click at [367, 126] on h2 "VP Nhận: VP Nước Ngầm" at bounding box center [406, 124] width 91 height 29
click at [139, 246] on img at bounding box center [137, 251] width 5 height 5
click at [358, 109] on div "Nhà xe Thiên Trung vexere.com" at bounding box center [262, 90] width 380 height 40
click at [330, 94] on div "Nhà xe Thiên Trung vexere.com" at bounding box center [262, 90] width 380 height 40
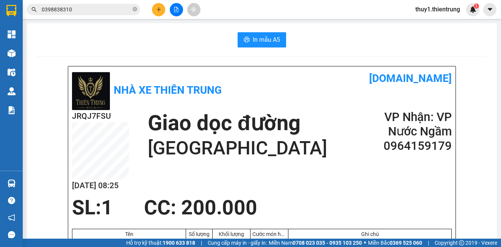
click at [91, 42] on div "In mẫu A5" at bounding box center [262, 39] width 452 height 15
click at [258, 105] on div "Nhà xe Thiên Trung" at bounding box center [167, 90] width 190 height 40
click at [369, 95] on div "Nhà xe Thiên Trung vexere.com" at bounding box center [262, 90] width 380 height 40
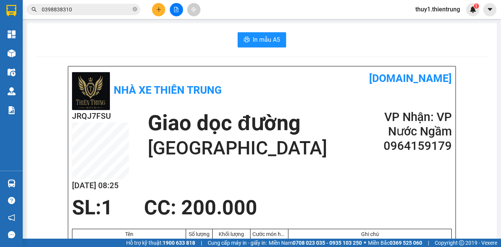
drag, startPoint x: 374, startPoint y: 173, endPoint x: 380, endPoint y: 174, distance: 5.7
click at [374, 173] on div "JRQJ7FSU 13/09 08:25 Giao dọc đường HÀ TRUNG VP Nhận: VP Nước Ngầm 0964159179" at bounding box center [262, 153] width 380 height 86
click at [355, 177] on div "JRQJ7FSU 13/09 08:25 Giao dọc đường HÀ TRUNG VP Nhận: VP Nước Ngầm 0964159179" at bounding box center [262, 153] width 380 height 86
click at [157, 10] on icon "plus" at bounding box center [158, 9] width 5 height 5
click at [168, 34] on div "Tạo đơn hàng" at bounding box center [184, 28] width 57 height 14
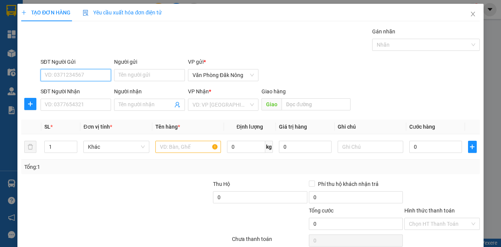
click at [90, 73] on input "SĐT Người Gửi" at bounding box center [76, 75] width 70 height 12
type input "0333559887"
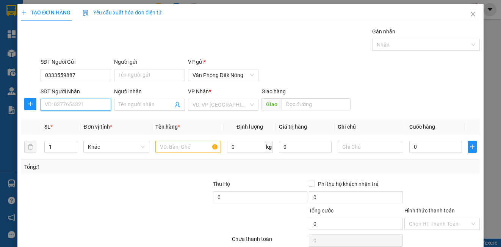
click at [65, 106] on input "SĐT Người Nhận" at bounding box center [76, 104] width 70 height 12
type input "0989178785"
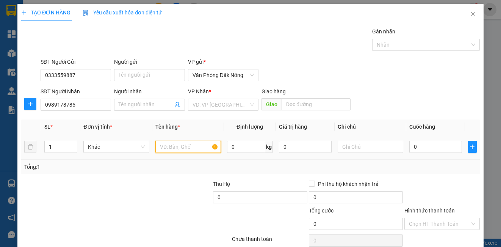
click at [167, 147] on input "text" at bounding box center [188, 147] width 66 height 12
type input "XỐP"
click at [234, 102] on input "search" at bounding box center [220, 104] width 56 height 11
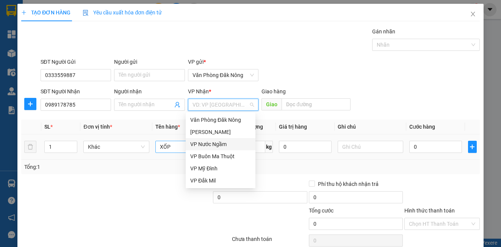
click at [211, 144] on div "VP Nước Ngầm" at bounding box center [220, 144] width 61 height 8
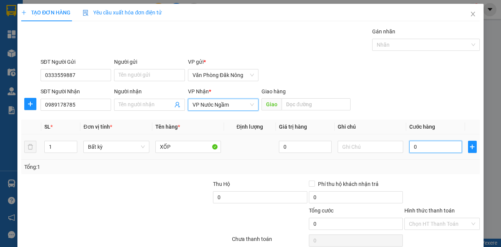
click at [422, 142] on input "0" at bounding box center [435, 147] width 53 height 12
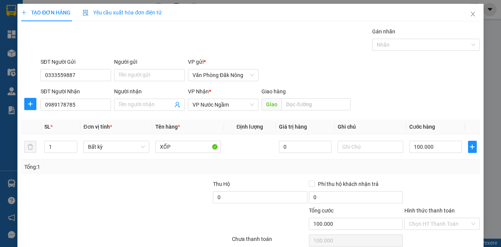
click at [438, 184] on div at bounding box center [441, 193] width 77 height 27
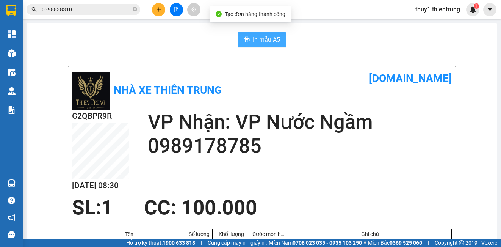
drag, startPoint x: 262, startPoint y: 39, endPoint x: 348, endPoint y: 107, distance: 109.0
click at [262, 41] on span "In mẫu A5" at bounding box center [266, 39] width 27 height 9
click at [283, 100] on div "Nhà xe Thiên Trung vexere.com" at bounding box center [262, 90] width 380 height 40
drag, startPoint x: 178, startPoint y: 45, endPoint x: 163, endPoint y: 23, distance: 27.2
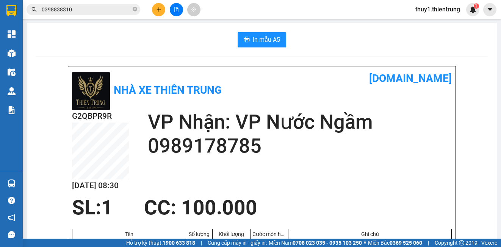
click at [177, 43] on div "In mẫu A5" at bounding box center [262, 39] width 452 height 15
click at [160, 10] on icon "plus" at bounding box center [158, 9] width 5 height 5
click at [168, 28] on div "Tạo đơn hàng" at bounding box center [184, 28] width 57 height 14
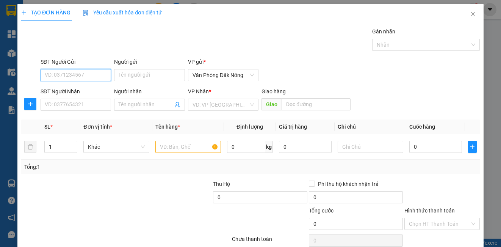
click at [98, 76] on input "SĐT Người Gửi" at bounding box center [76, 75] width 70 height 12
click at [64, 90] on div "0394182008" at bounding box center [75, 90] width 61 height 8
type input "0394182008"
type input "0942999326"
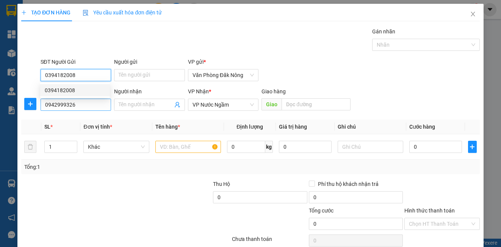
type input "200.000"
type input "0394182008"
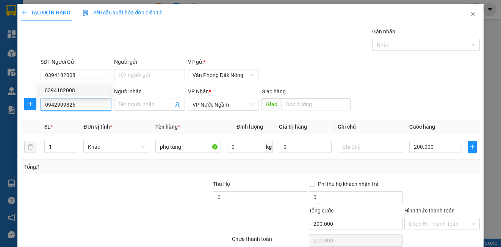
click at [85, 102] on input "0942999326" at bounding box center [76, 104] width 70 height 12
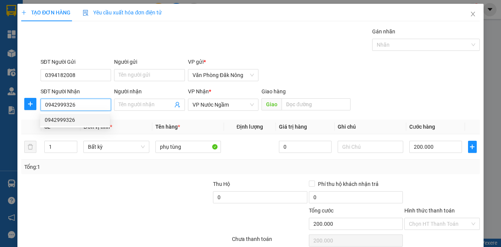
click at [61, 121] on div "0942999326" at bounding box center [75, 120] width 61 height 8
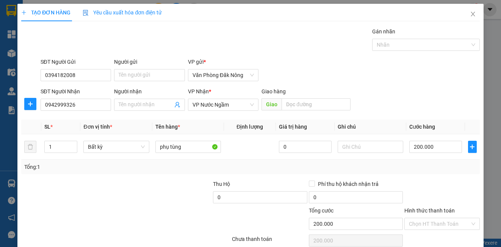
drag, startPoint x: 410, startPoint y: 174, endPoint x: 430, endPoint y: 195, distance: 29.2
click at [411, 174] on div "Transit Pickup Surcharge Ids Transit Deliver Surcharge Ids Transit Deliver Surc…" at bounding box center [250, 146] width 458 height 238
click at [437, 218] on input "Hình thức thanh toán" at bounding box center [439, 223] width 61 height 11
drag, startPoint x: 433, startPoint y: 204, endPoint x: 461, endPoint y: 220, distance: 32.6
click at [433, 234] on div "Tại văn phòng" at bounding box center [436, 238] width 65 height 8
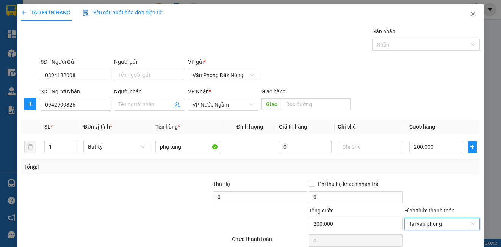
drag, startPoint x: 454, startPoint y: 229, endPoint x: 439, endPoint y: 219, distance: 18.2
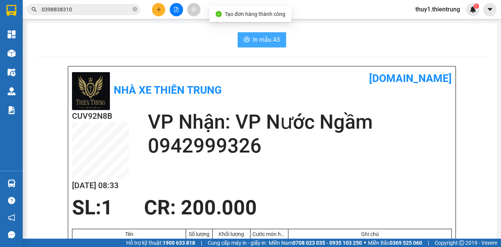
click at [269, 41] on span "In mẫu A5" at bounding box center [266, 39] width 27 height 9
click at [268, 41] on span "In mẫu A5" at bounding box center [266, 39] width 27 height 9
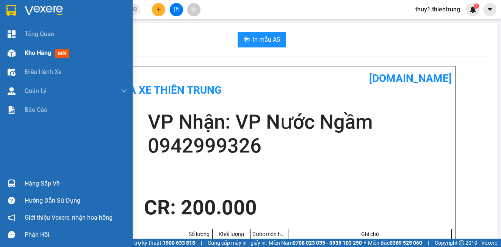
click at [9, 54] on img at bounding box center [12, 53] width 8 height 8
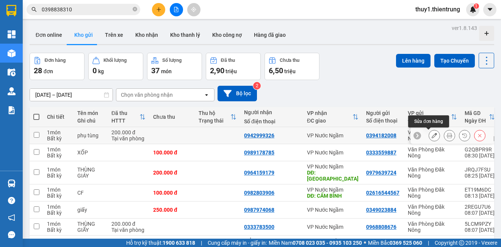
click at [430, 133] on button at bounding box center [434, 135] width 11 height 13
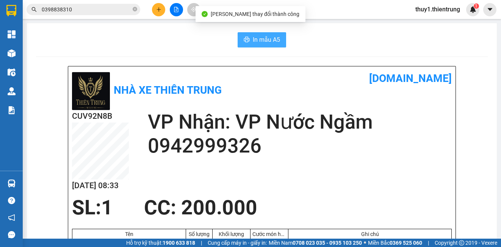
drag, startPoint x: 251, startPoint y: 36, endPoint x: 340, endPoint y: 86, distance: 102.1
click at [253, 36] on span "In mẫu A5" at bounding box center [266, 39] width 27 height 9
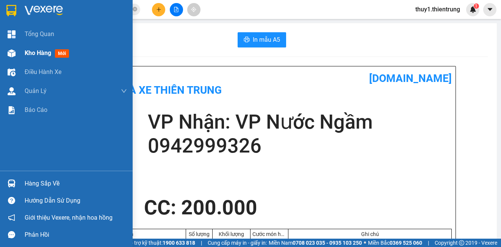
click at [11, 53] on img at bounding box center [12, 53] width 8 height 8
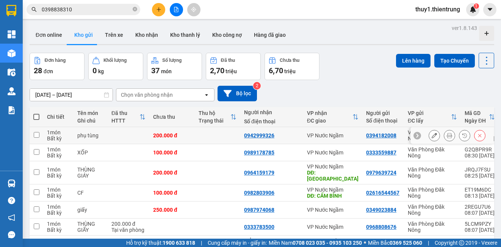
click at [429, 132] on button at bounding box center [434, 135] width 11 height 13
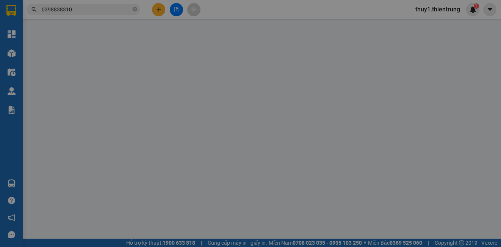
type input "0394182008"
type input "0942999326"
type input "200.000"
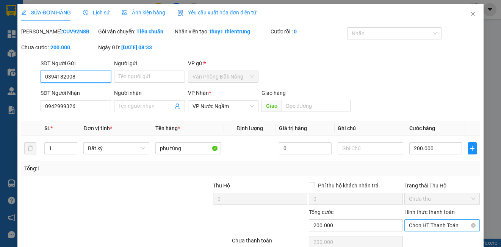
click at [429, 219] on span "Chọn HT Thanh Toán" at bounding box center [442, 224] width 66 height 11
click at [425, 244] on div "Tại văn phòng" at bounding box center [436, 248] width 65 height 8
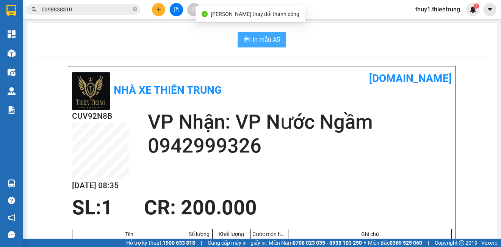
click at [256, 41] on span "In mẫu A5" at bounding box center [266, 39] width 27 height 9
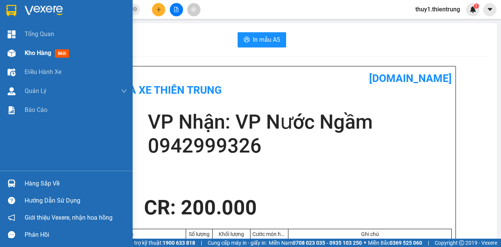
click at [14, 53] on img at bounding box center [12, 53] width 8 height 8
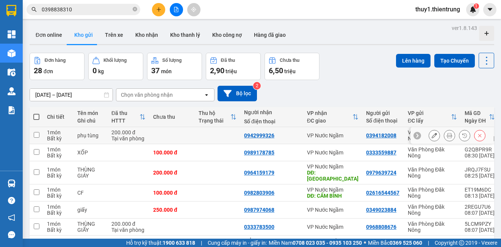
click at [431, 135] on icon at bounding box center [433, 135] width 5 height 5
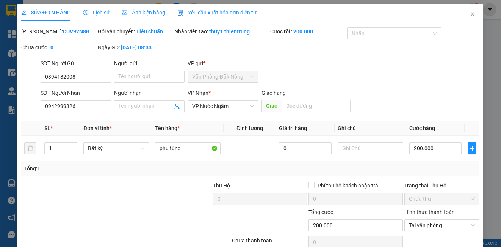
type input "0394182008"
type input "0942999326"
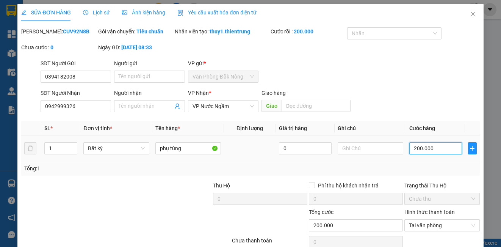
click at [433, 154] on input "200.000" at bounding box center [435, 148] width 53 height 12
type input "1"
type input "15"
type input "150"
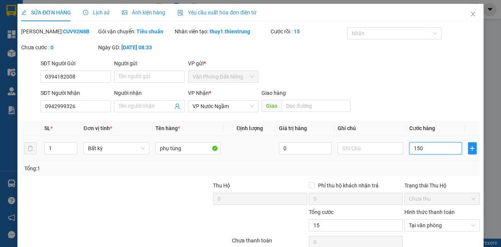
type input "150"
type input "1.500"
type input "15.000"
type input "150.000"
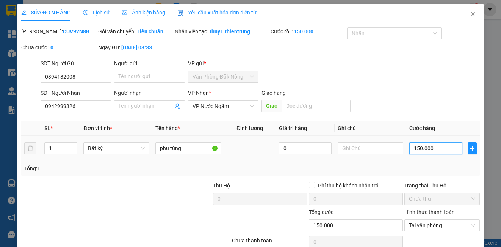
type input "150.000"
click at [455, 170] on div "Tổng: 1" at bounding box center [250, 168] width 458 height 14
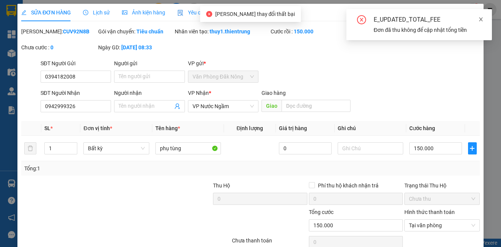
click at [481, 17] on icon "close" at bounding box center [480, 19] width 5 height 5
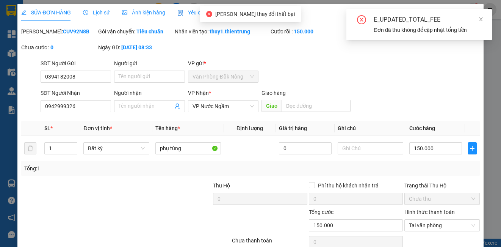
click at [406, 89] on div "SĐT Người Nhận 0942999326 Người nhận Tên người nhận VP Nhận * VP Nước Ngầm Gi…" at bounding box center [260, 102] width 442 height 27
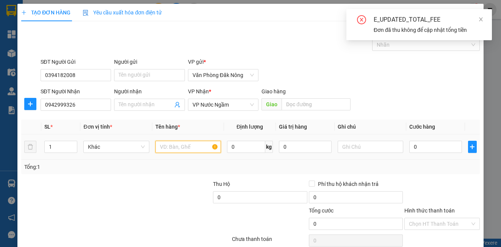
click at [174, 149] on input "text" at bounding box center [188, 147] width 66 height 12
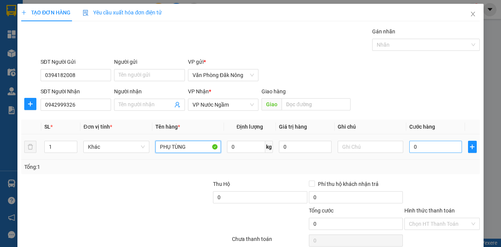
type input "PHỤ TÙNG"
click at [423, 149] on input "0" at bounding box center [435, 147] width 53 height 12
click at [422, 146] on input "0" at bounding box center [435, 147] width 53 height 12
type input "1"
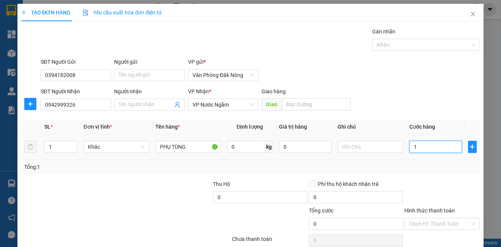
type input "1"
type input "15"
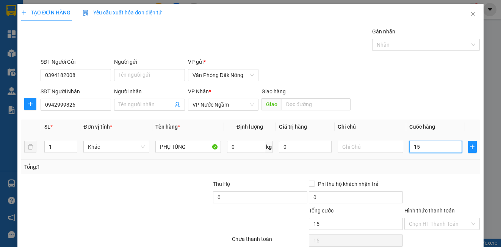
type input "150"
type input "1.500"
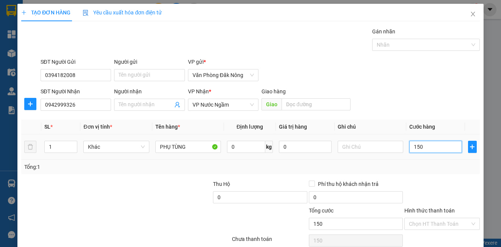
type input "1.500"
type input "15.000"
type input "150.000"
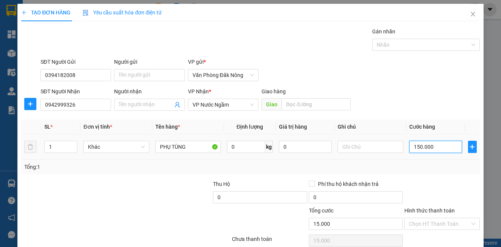
type input "150.000"
click at [433, 166] on div "Tổng: 1" at bounding box center [250, 167] width 452 height 8
click at [436, 206] on div "Hình thức thanh toán" at bounding box center [441, 211] width 75 height 11
click at [436, 218] on input "Hình thức thanh toán" at bounding box center [439, 223] width 61 height 11
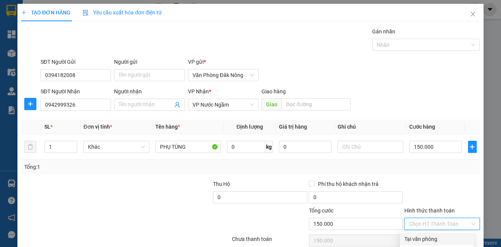
click at [435, 234] on div "Tại văn phòng" at bounding box center [436, 238] width 65 height 8
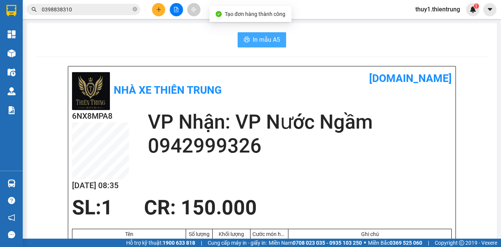
click at [247, 39] on button "In mẫu A5" at bounding box center [262, 39] width 48 height 15
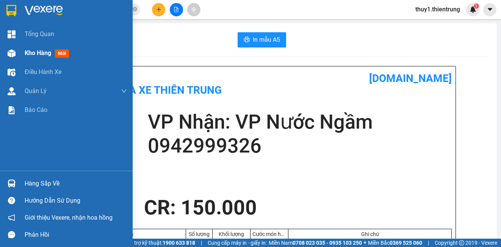
click at [9, 53] on img at bounding box center [12, 53] width 8 height 8
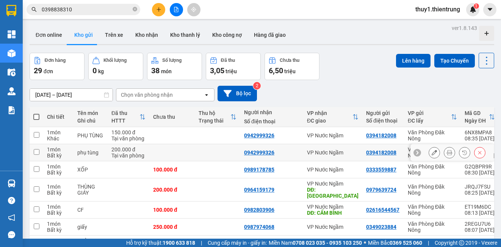
click at [477, 152] on icon at bounding box center [479, 152] width 5 height 5
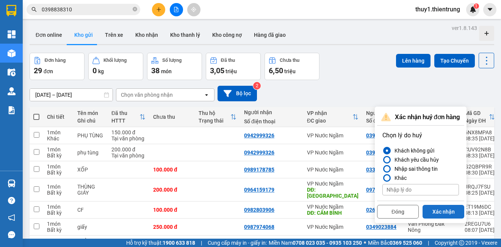
click at [431, 211] on button "Xác nhận" at bounding box center [443, 212] width 42 height 14
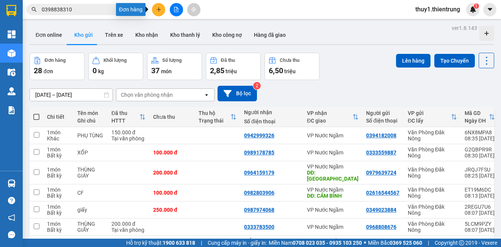
click at [158, 12] on button at bounding box center [158, 9] width 13 height 13
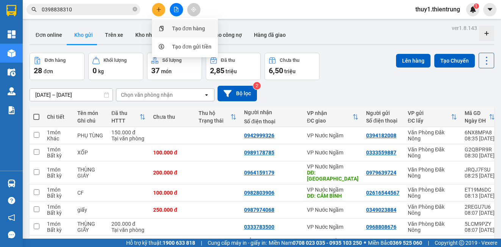
click at [187, 30] on div "Tạo đơn hàng" at bounding box center [188, 28] width 33 height 8
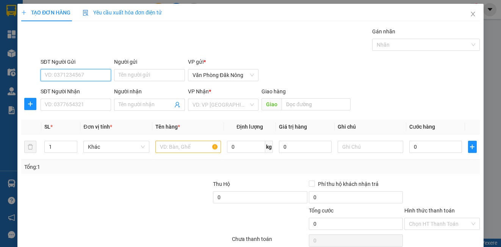
click at [91, 76] on input "SĐT Người Gửi" at bounding box center [76, 75] width 70 height 12
type input "0914507446"
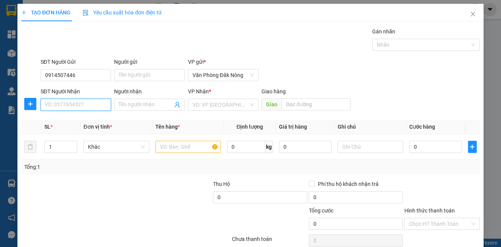
click at [95, 107] on input "SĐT Người Nhận" at bounding box center [76, 104] width 70 height 12
type input "0386408962"
click at [219, 109] on input "search" at bounding box center [220, 104] width 56 height 11
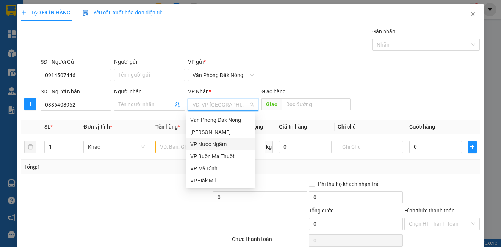
click at [210, 143] on div "VP Nước Ngầm" at bounding box center [220, 144] width 61 height 8
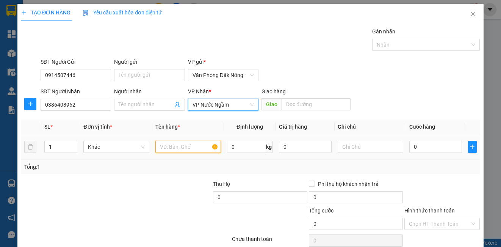
click at [179, 149] on input "text" at bounding box center [188, 147] width 66 height 12
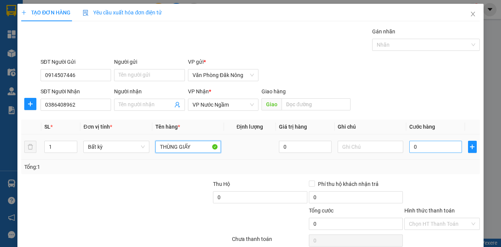
type input "THÙNG GIẤY"
click at [419, 147] on input "0" at bounding box center [435, 147] width 53 height 12
type input "4"
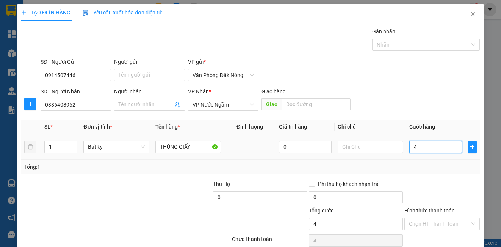
type input "40"
type input "400"
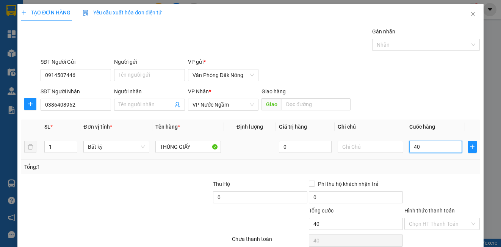
type input "400"
type input "4.000"
type input "40.000"
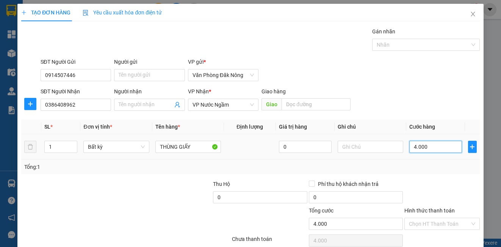
type input "40.000"
type input "400.000"
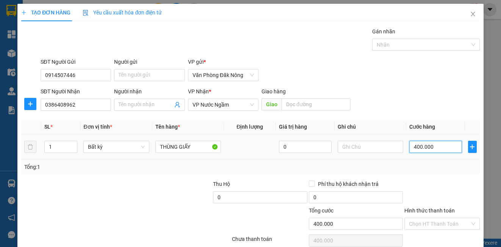
type input "400.000"
click at [422, 166] on div "Tổng: 1" at bounding box center [250, 167] width 452 height 8
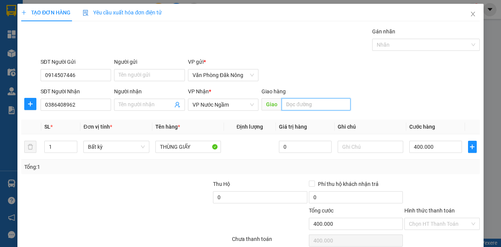
click at [323, 105] on input "text" at bounding box center [315, 104] width 69 height 12
type input "HẠ VA"
click at [291, 161] on div "Tổng: 1" at bounding box center [250, 166] width 458 height 14
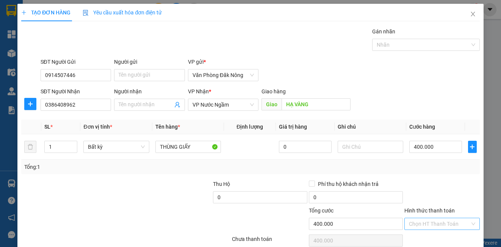
click at [433, 218] on input "Hình thức thanh toán" at bounding box center [439, 223] width 61 height 11
drag, startPoint x: 425, startPoint y: 202, endPoint x: 463, endPoint y: 222, distance: 42.9
click at [425, 234] on div "Tại văn phòng" at bounding box center [436, 238] width 65 height 8
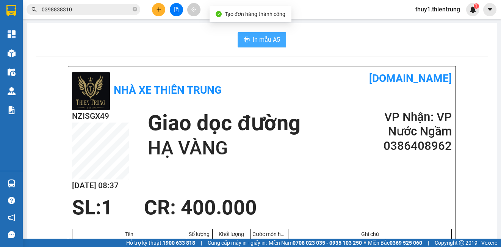
click at [253, 44] on span "In mẫu A5" at bounding box center [266, 39] width 27 height 9
click at [335, 110] on div "Giao dọc đường HẠ VÀNG" at bounding box center [254, 135] width 213 height 50
click at [158, 9] on icon "plus" at bounding box center [158, 9] width 5 height 5
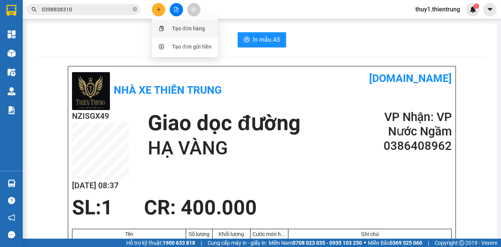
click at [168, 25] on div "Tạo đơn hàng" at bounding box center [184, 28] width 57 height 14
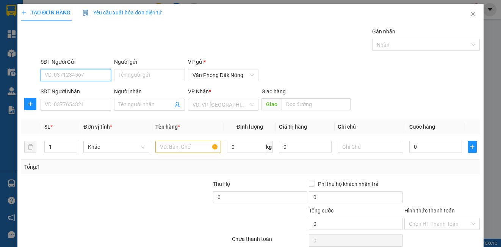
click at [80, 71] on input "SĐT Người Gửi" at bounding box center [76, 75] width 70 height 12
type input "0987087667"
click at [77, 111] on div "SĐT Người Nhận VD: 0377654321" at bounding box center [76, 100] width 70 height 27
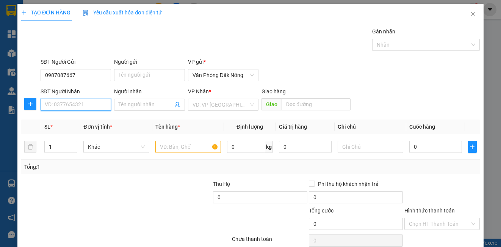
click at [78, 108] on input "SĐT Người Nhận" at bounding box center [76, 104] width 70 height 12
type input "0839586969"
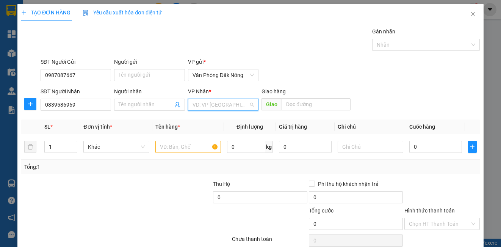
click at [197, 107] on input "search" at bounding box center [220, 104] width 56 height 11
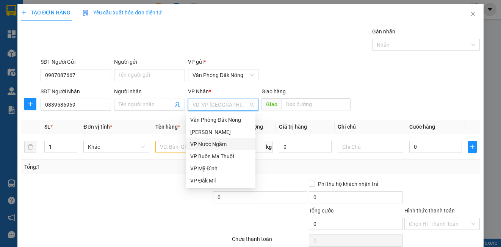
click at [203, 141] on div "VP Nước Ngầm" at bounding box center [220, 144] width 61 height 8
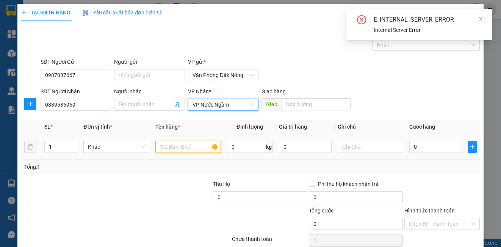
click at [182, 150] on input "text" at bounding box center [188, 147] width 66 height 12
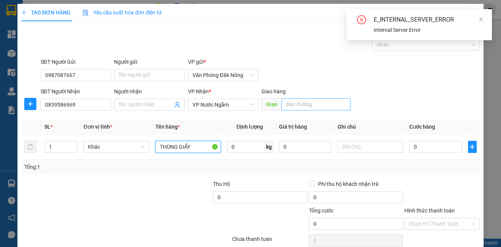
type input "THÙNG GIẤY"
click at [334, 101] on input "text" at bounding box center [315, 104] width 69 height 12
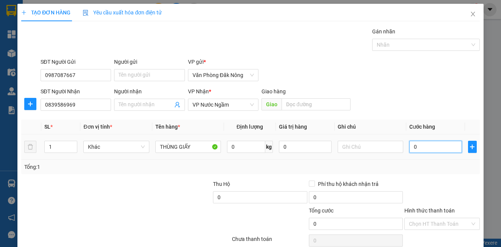
click at [422, 149] on input "0" at bounding box center [435, 147] width 53 height 12
type input "1"
type input "10"
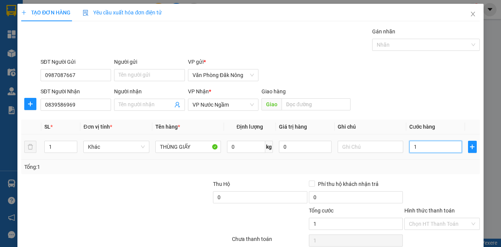
type input "10"
type input "100"
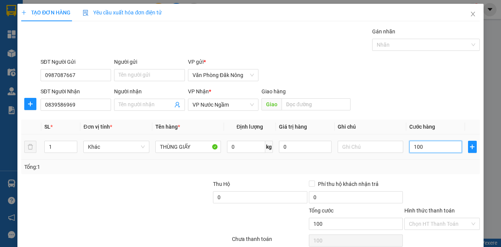
type input "1.000"
type input "10.000"
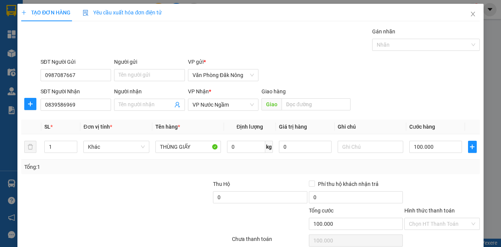
click at [435, 180] on div at bounding box center [441, 193] width 77 height 27
click at [437, 218] on input "Hình thức thanh toán" at bounding box center [439, 223] width 61 height 11
click at [438, 234] on div "Tại văn phòng" at bounding box center [436, 238] width 65 height 8
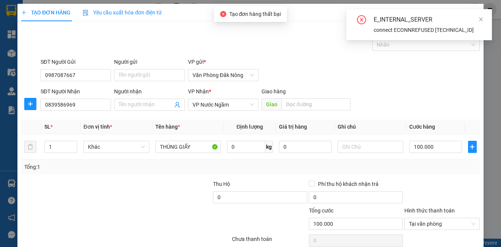
drag, startPoint x: 292, startPoint y: 36, endPoint x: 398, endPoint y: 24, distance: 106.4
click at [293, 58] on div "SĐT Người Gửi 0987087667 Người gửi Tên người gửi VP gửi * Văn Phòng Đăk Nông" at bounding box center [260, 71] width 442 height 27
click at [481, 19] on icon "close" at bounding box center [481, 19] width 4 height 4
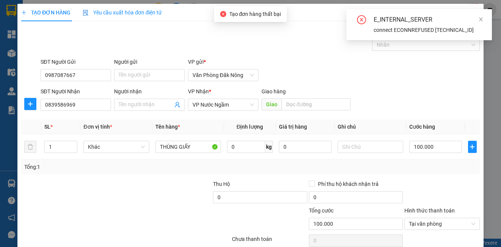
click at [433, 87] on div "SĐT Người Nhận 0839586969 Người nhận Tên người nhận VP Nhận * VP Nước Ngầm Gi…" at bounding box center [260, 100] width 442 height 27
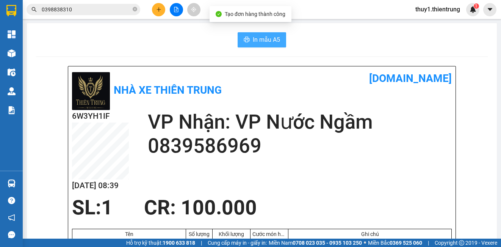
click at [275, 40] on span "In mẫu A5" at bounding box center [266, 39] width 27 height 9
click at [113, 115] on div "6W3YH1IF 13/09 08:39" at bounding box center [100, 153] width 57 height 86
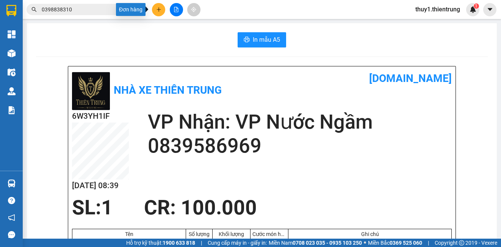
click at [159, 12] on button at bounding box center [158, 9] width 13 height 13
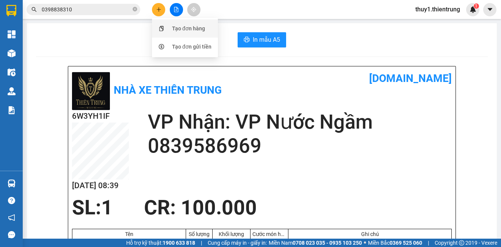
click at [166, 29] on div at bounding box center [160, 28] width 9 height 8
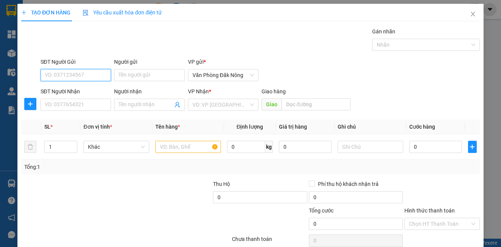
click at [88, 72] on input "SĐT Người Gửi" at bounding box center [76, 75] width 70 height 12
click at [63, 88] on div "0378556677" at bounding box center [75, 90] width 61 height 8
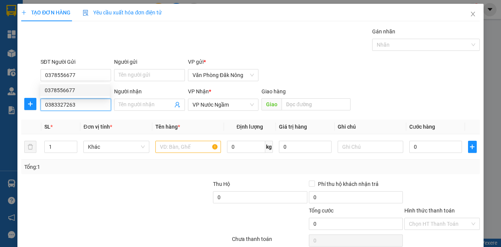
click at [78, 105] on input "0383327263" at bounding box center [76, 104] width 70 height 12
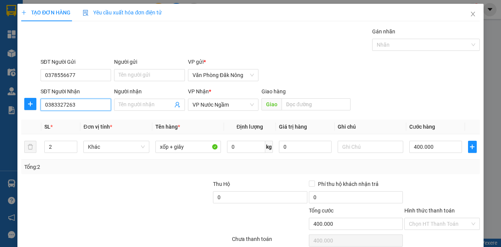
click at [78, 105] on input "0383327263" at bounding box center [76, 104] width 70 height 12
click at [73, 122] on div "0387327263" at bounding box center [75, 120] width 61 height 8
click at [73, 180] on div at bounding box center [68, 193] width 96 height 27
click at [151, 186] on div at bounding box center [164, 193] width 96 height 27
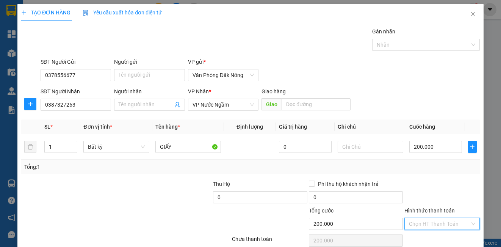
click at [438, 218] on input "Hình thức thanh toán" at bounding box center [439, 223] width 61 height 11
drag, startPoint x: 437, startPoint y: 204, endPoint x: 437, endPoint y: 208, distance: 4.2
click at [437, 234] on div "Tại văn phòng" at bounding box center [436, 238] width 65 height 8
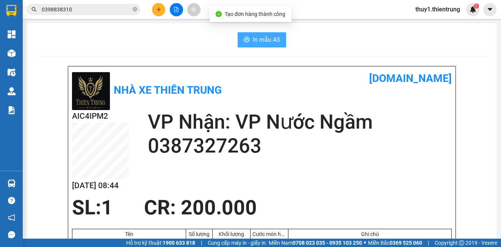
click at [245, 42] on icon "printer" at bounding box center [247, 39] width 6 height 5
drag, startPoint x: 270, startPoint y: 105, endPoint x: 133, endPoint y: 39, distance: 152.7
click at [270, 105] on div "Nhà xe Thiên Trung vexere.com" at bounding box center [262, 90] width 380 height 40
click at [157, 8] on icon "plus" at bounding box center [158, 9] width 5 height 5
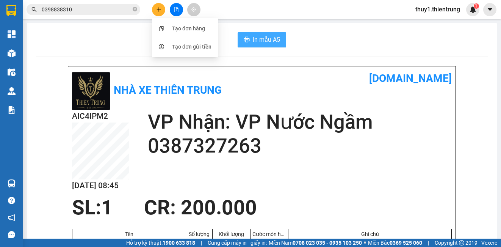
click at [114, 43] on div "In mẫu A5" at bounding box center [262, 39] width 452 height 15
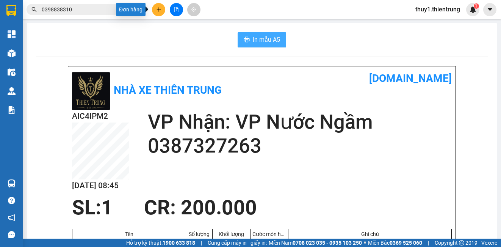
click at [159, 8] on icon "plus" at bounding box center [158, 9] width 5 height 5
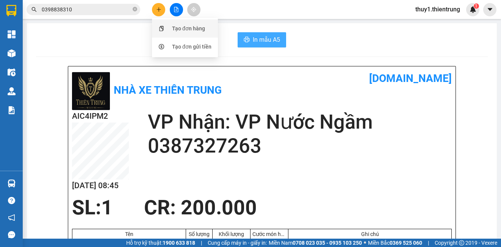
click at [162, 32] on div at bounding box center [160, 28] width 9 height 8
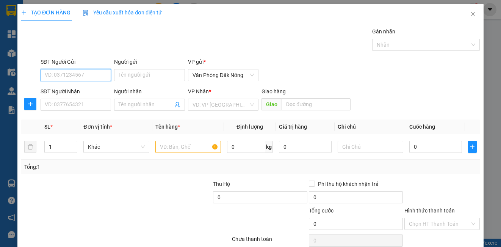
click at [91, 74] on input "SĐT Người Gửi" at bounding box center [76, 75] width 70 height 12
click at [60, 90] on div "0976597777" at bounding box center [75, 90] width 61 height 8
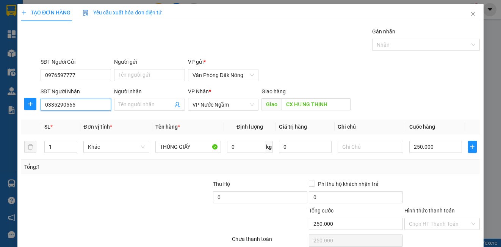
click at [84, 105] on input "0335290565" at bounding box center [76, 104] width 70 height 12
click at [88, 196] on div at bounding box center [68, 193] width 96 height 27
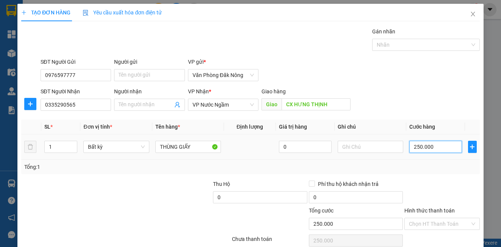
click at [429, 148] on input "250.000" at bounding box center [435, 147] width 53 height 12
click at [417, 169] on div "Tổng: 1" at bounding box center [250, 167] width 452 height 8
click at [441, 183] on div at bounding box center [441, 193] width 77 height 27
click at [446, 218] on input "Hình thức thanh toán" at bounding box center [439, 223] width 61 height 11
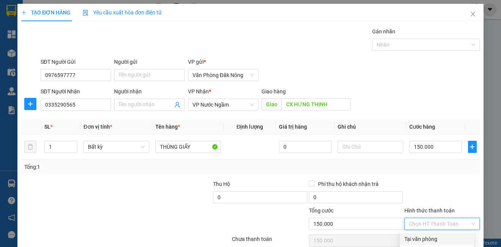
click at [435, 234] on div "Tại văn phòng" at bounding box center [436, 238] width 65 height 8
click at [441, 180] on div at bounding box center [441, 193] width 77 height 27
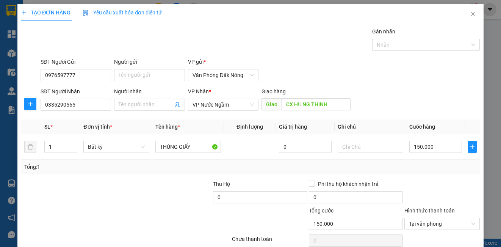
drag, startPoint x: 452, startPoint y: 228, endPoint x: 211, endPoint y: 183, distance: 245.5
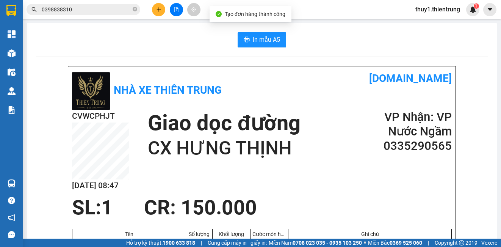
click at [281, 91] on div "Nhà xe Thiên Trung vexere.com" at bounding box center [262, 90] width 380 height 40
click at [267, 38] on span "In mẫu A5" at bounding box center [266, 39] width 27 height 9
click at [325, 97] on div "Nhà xe Thiên Trung vexere.com" at bounding box center [262, 90] width 380 height 40
click at [334, 148] on div "Giao dọc đường CX HƯNG THỊNH" at bounding box center [254, 135] width 213 height 50
click at [199, 184] on div "CVWCPHJT 13/09 08:48 Giao dọc đường CX HƯNG THỊNH VP Nhận: VP Nước Ngầm 03352…" at bounding box center [262, 153] width 380 height 86
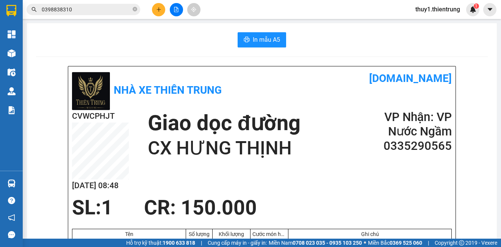
click at [100, 39] on div "In mẫu A5" at bounding box center [262, 39] width 452 height 15
drag, startPoint x: 113, startPoint y: 40, endPoint x: 103, endPoint y: 20, distance: 21.9
click at [110, 33] on div "In mẫu A5" at bounding box center [262, 39] width 452 height 15
